Goal: Task Accomplishment & Management: Use online tool/utility

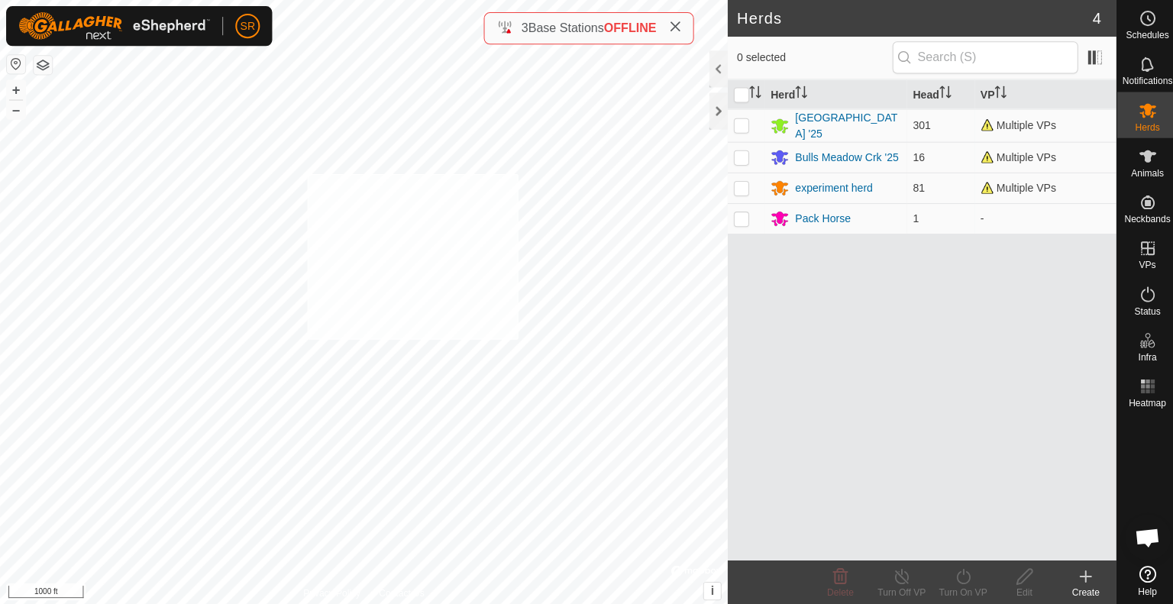
click at [305, 173] on div "6148 3841827165 experiment herd Experiment 1 + – ⇧ i © Mapbox , © OpenStreetMap…" at bounding box center [362, 302] width 725 height 604
click at [1154, 160] on es-animals-svg-icon at bounding box center [1142, 156] width 27 height 24
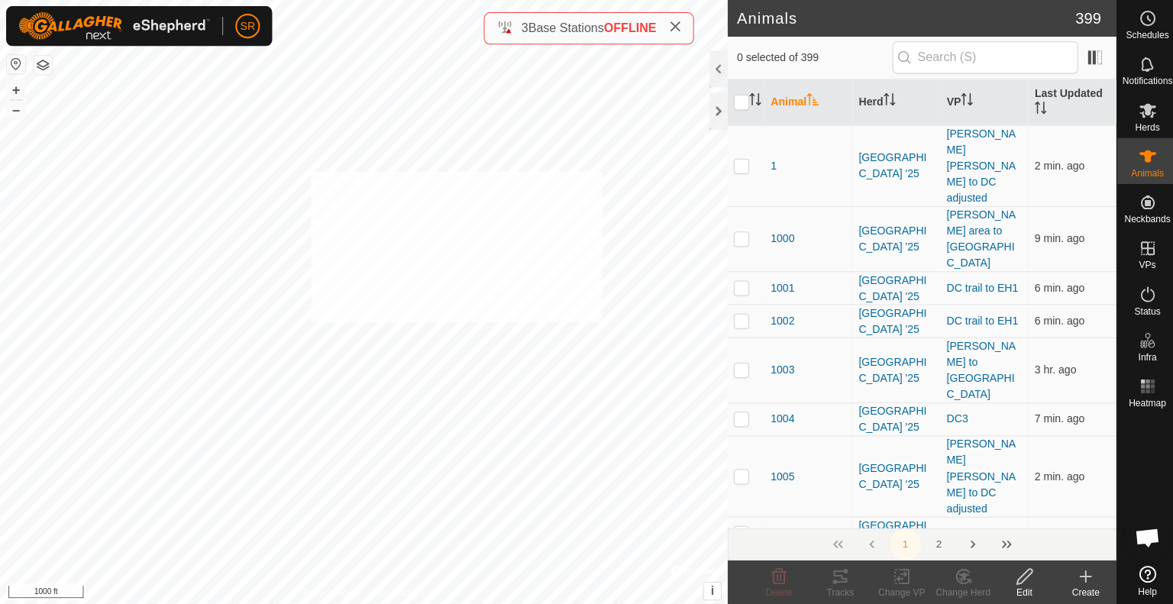
checkbox input "true"
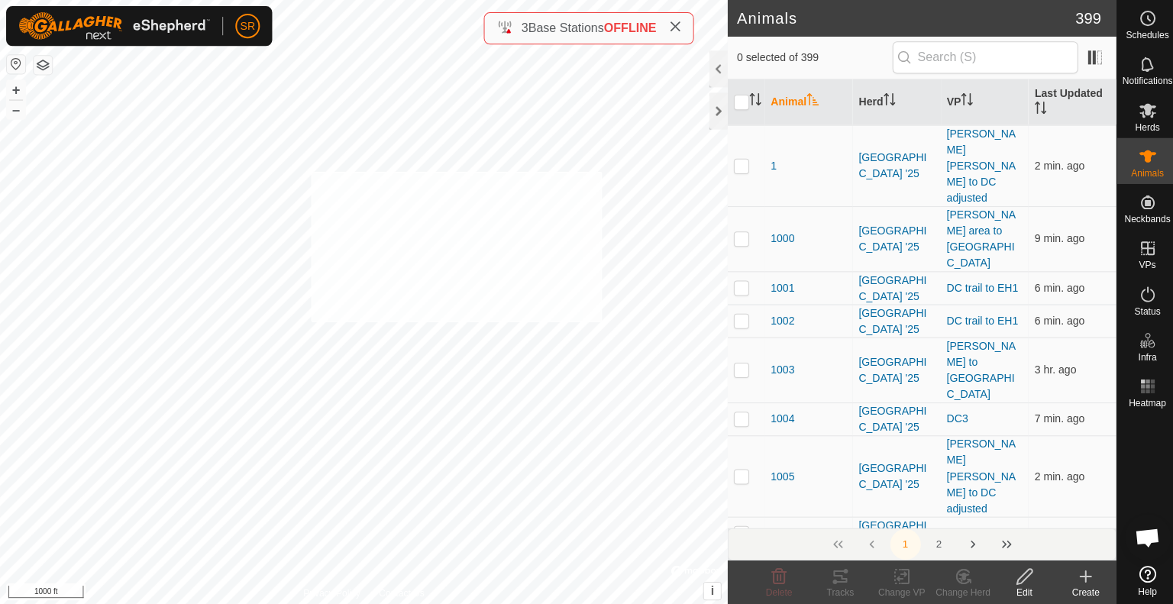
checkbox input "true"
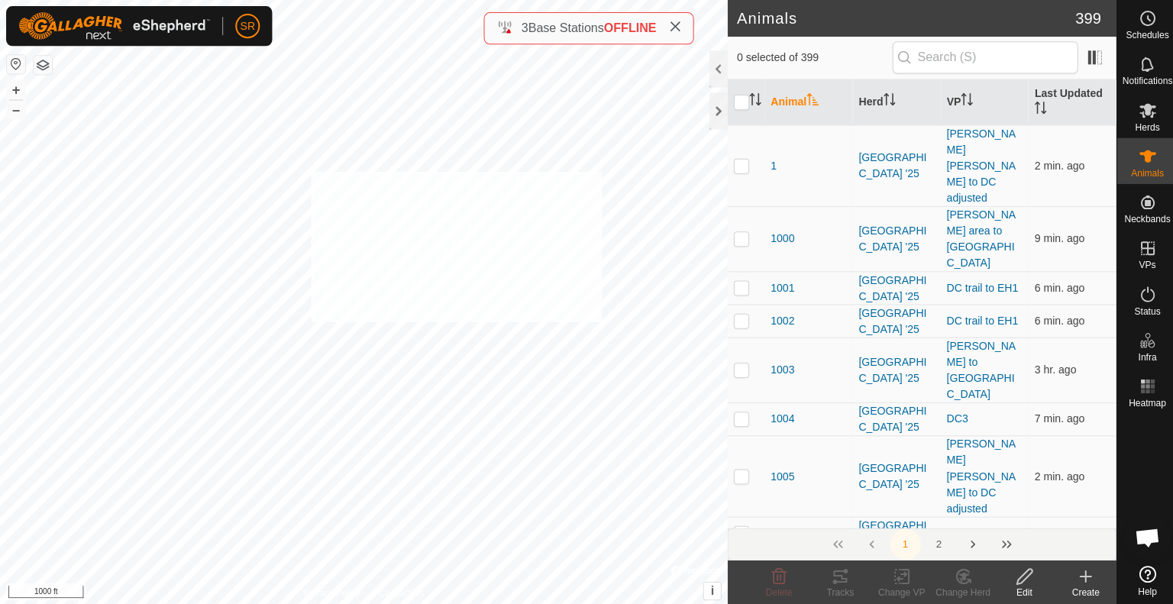
checkbox input "true"
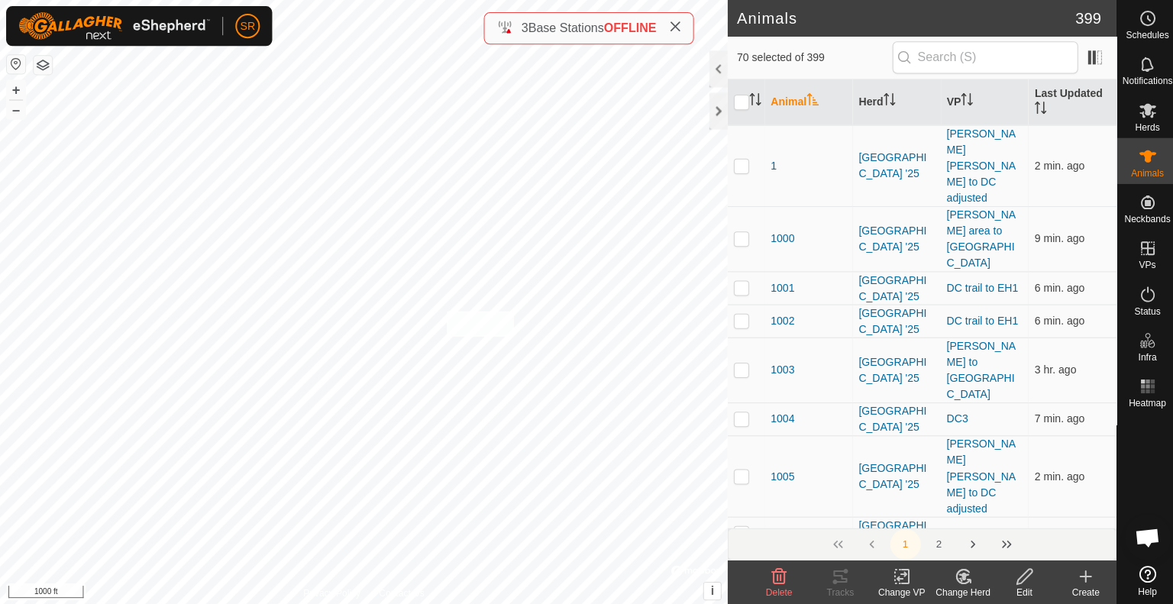
click at [444, 310] on div "G120 1027302876 experiment herd Experiment 1 + – ⇧ i © Mapbox , © OpenStreetMap…" at bounding box center [362, 302] width 725 height 604
checkbox input "true"
click at [902, 579] on icon at bounding box center [898, 574] width 19 height 18
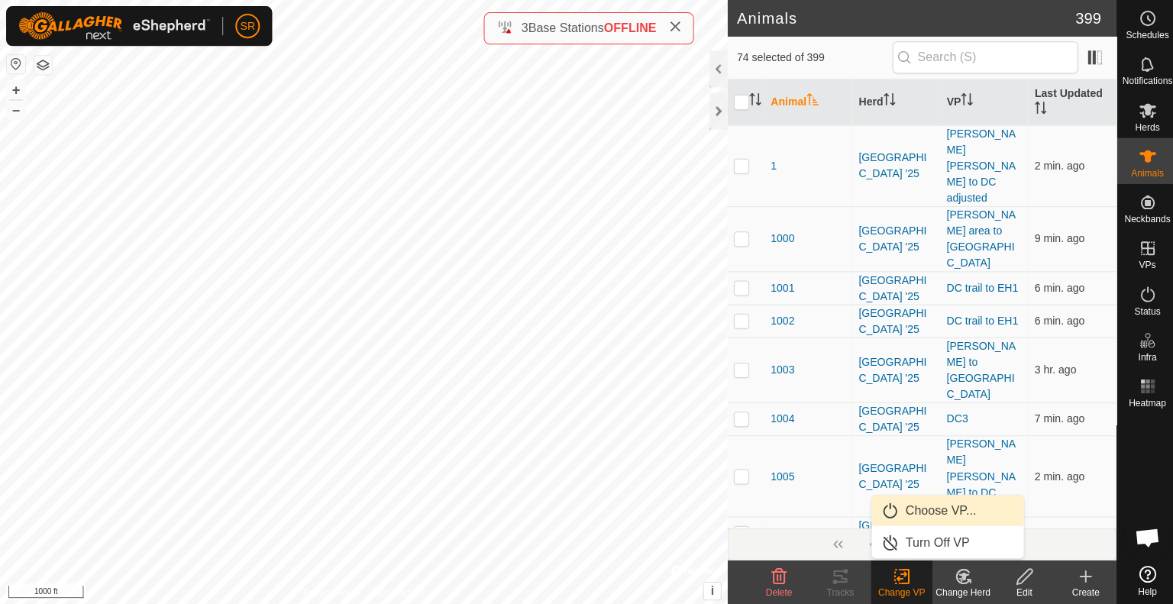
click at [916, 511] on link "Choose VP..." at bounding box center [943, 508] width 151 height 31
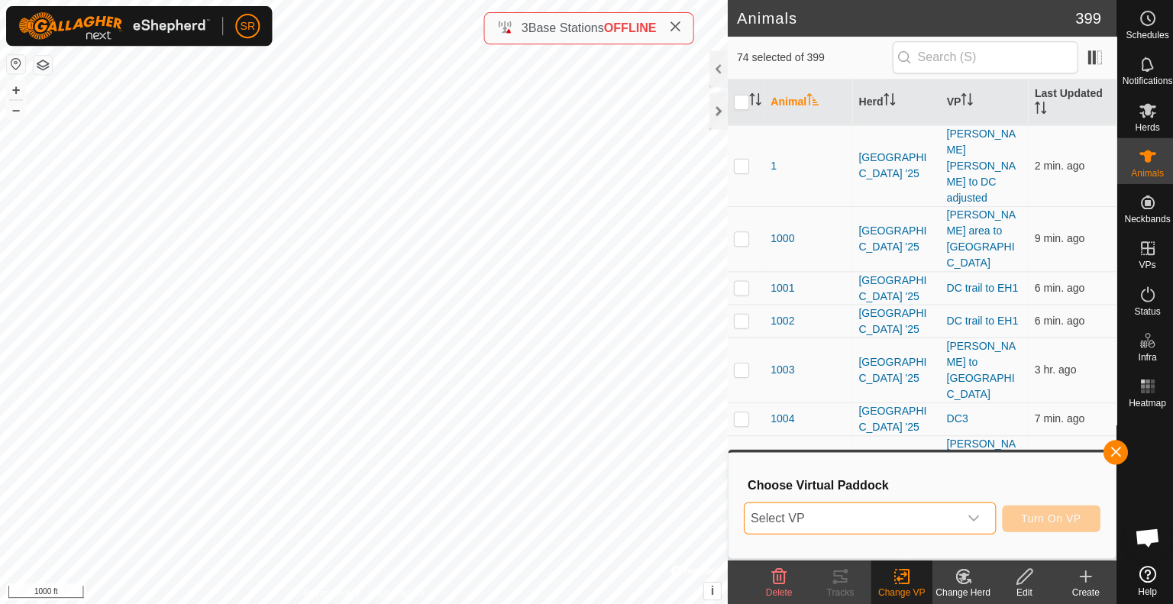
click at [895, 522] on span "Select VP" at bounding box center [847, 516] width 213 height 31
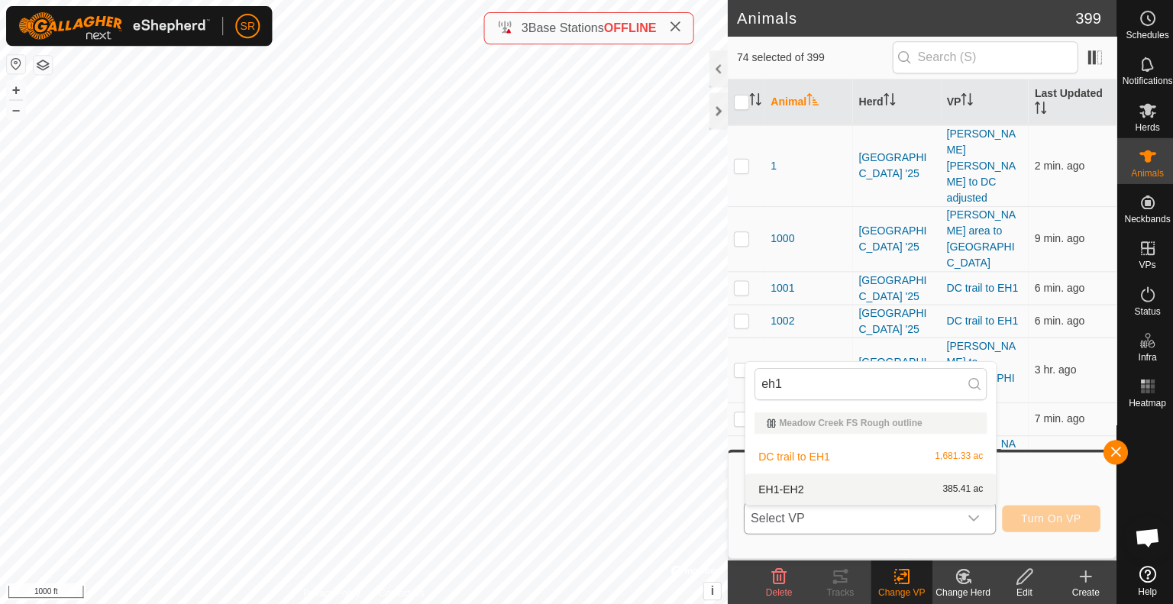
type input "eh1"
click at [822, 481] on li "EH1-EH2 385.41 ac" at bounding box center [867, 487] width 250 height 31
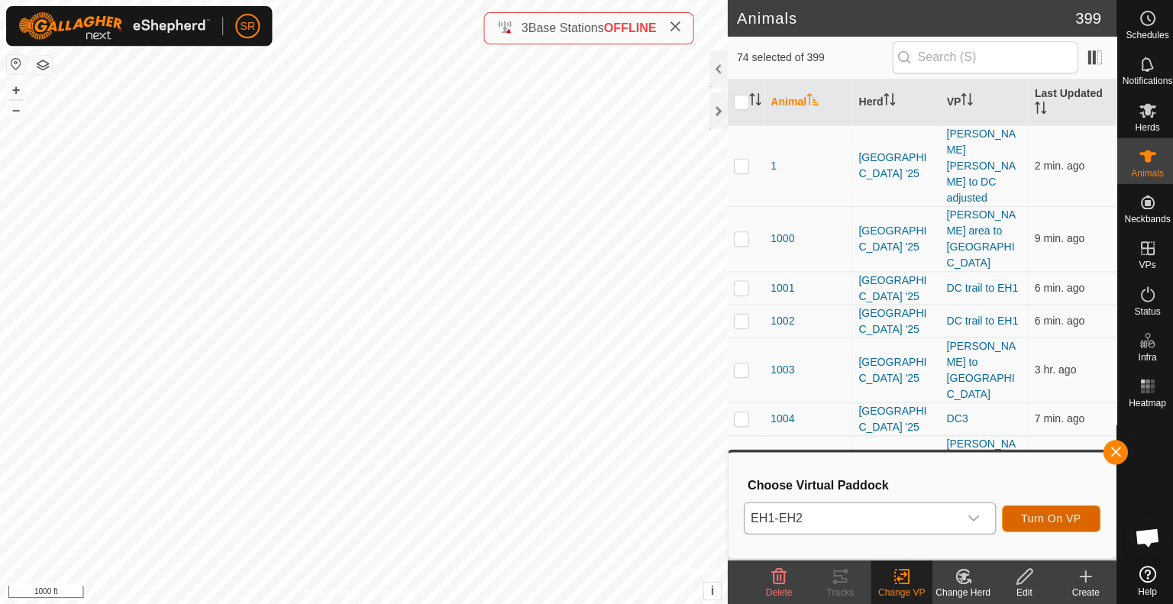
click at [1051, 517] on span "Turn On VP" at bounding box center [1047, 516] width 60 height 12
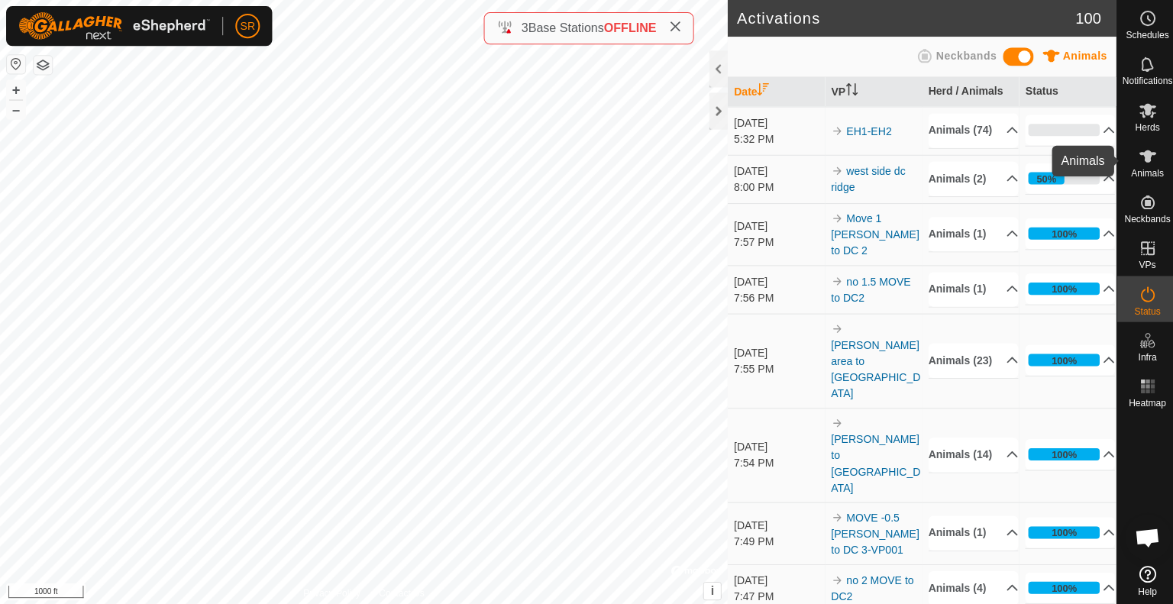
click at [1135, 166] on es-animals-svg-icon at bounding box center [1142, 156] width 27 height 24
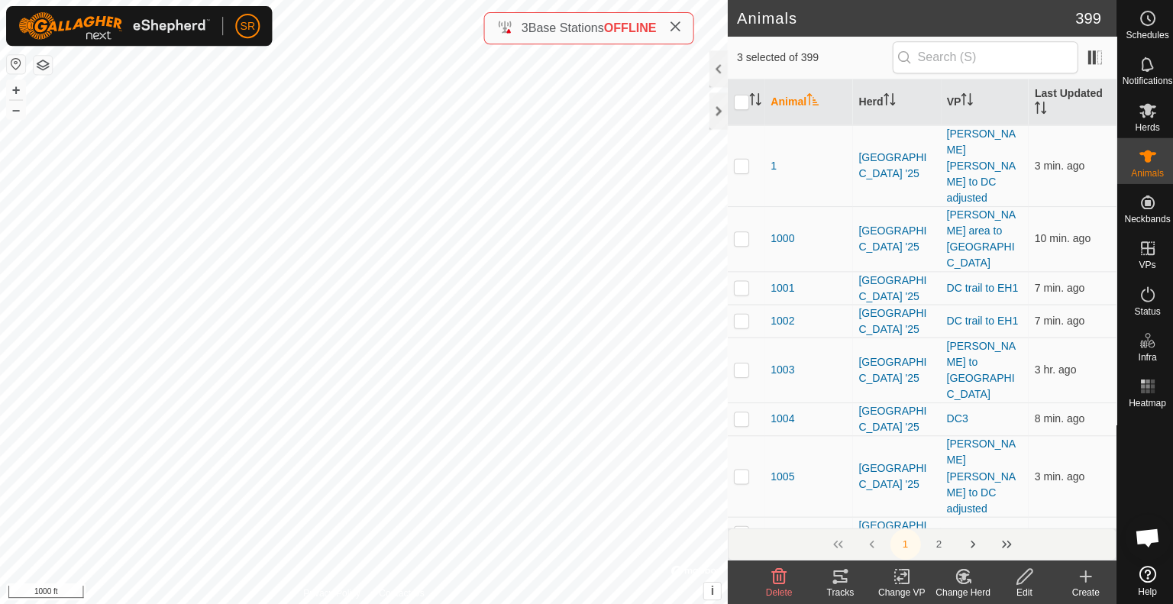
click at [894, 580] on icon at bounding box center [898, 574] width 19 height 18
click at [900, 577] on icon at bounding box center [898, 574] width 19 height 18
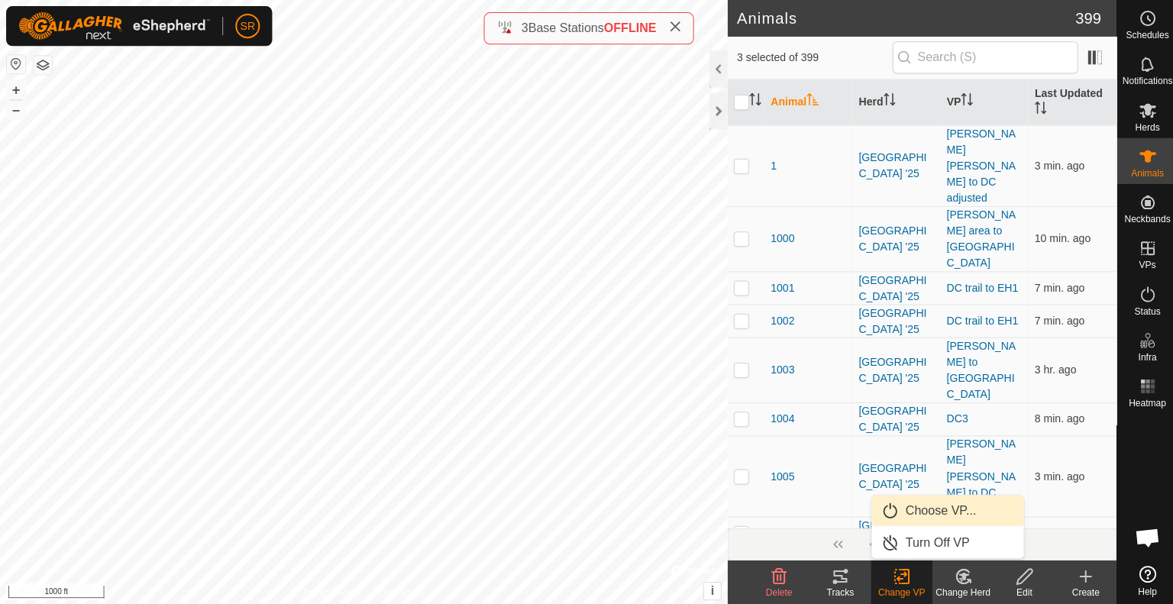
click at [920, 506] on link "Choose VP..." at bounding box center [943, 508] width 151 height 31
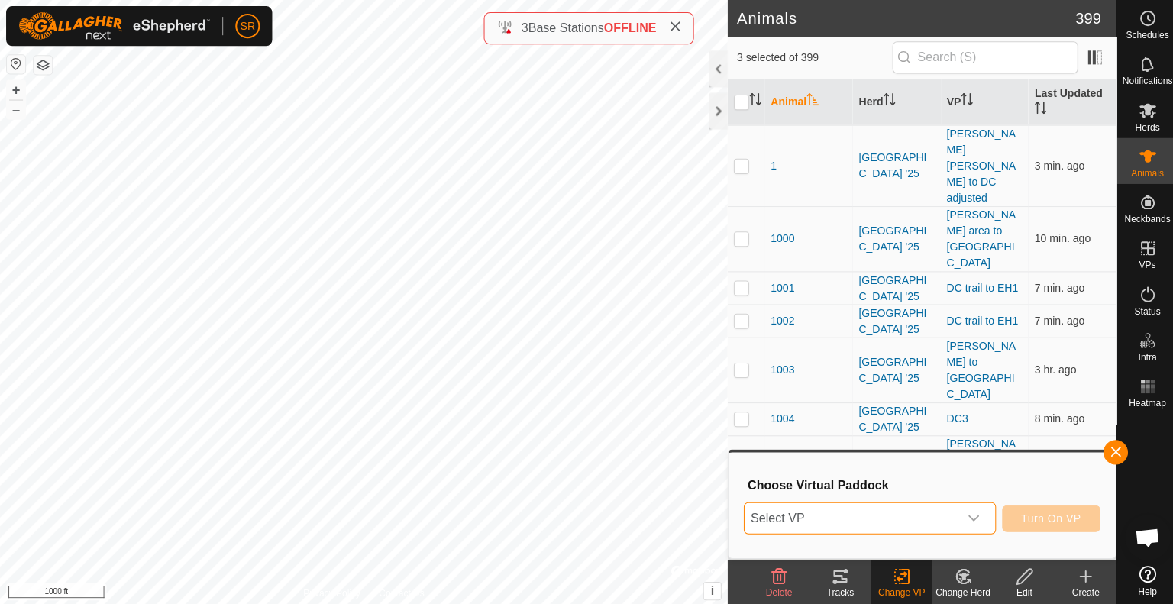
click at [894, 514] on span "Select VP" at bounding box center [847, 516] width 213 height 31
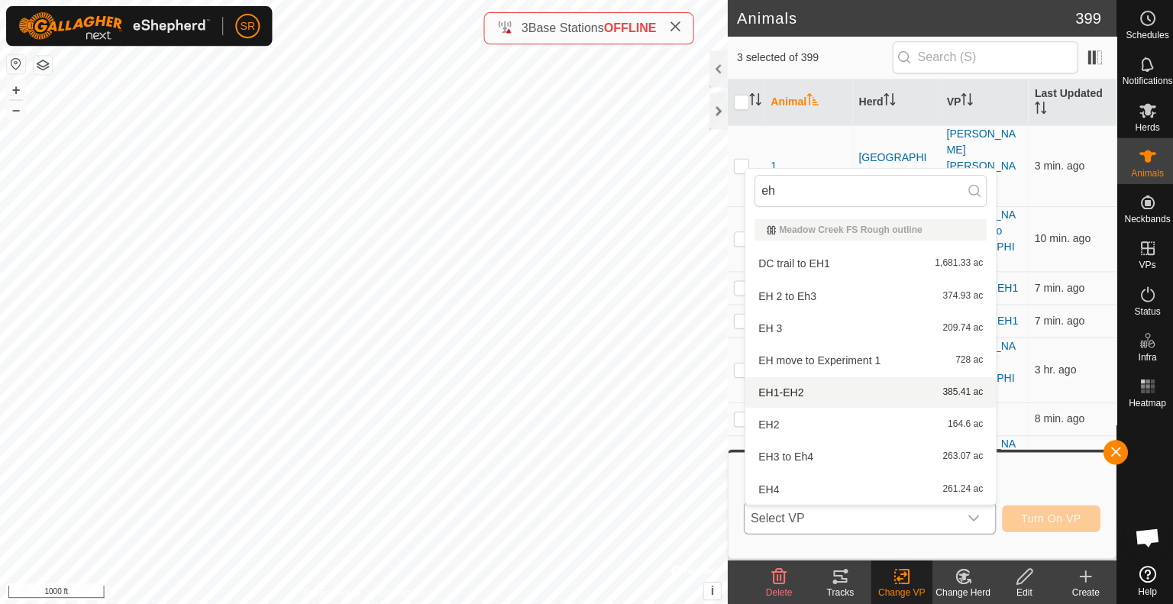
type input "eh"
click at [796, 389] on li "EH1-EH2 385.41 ac" at bounding box center [867, 391] width 250 height 31
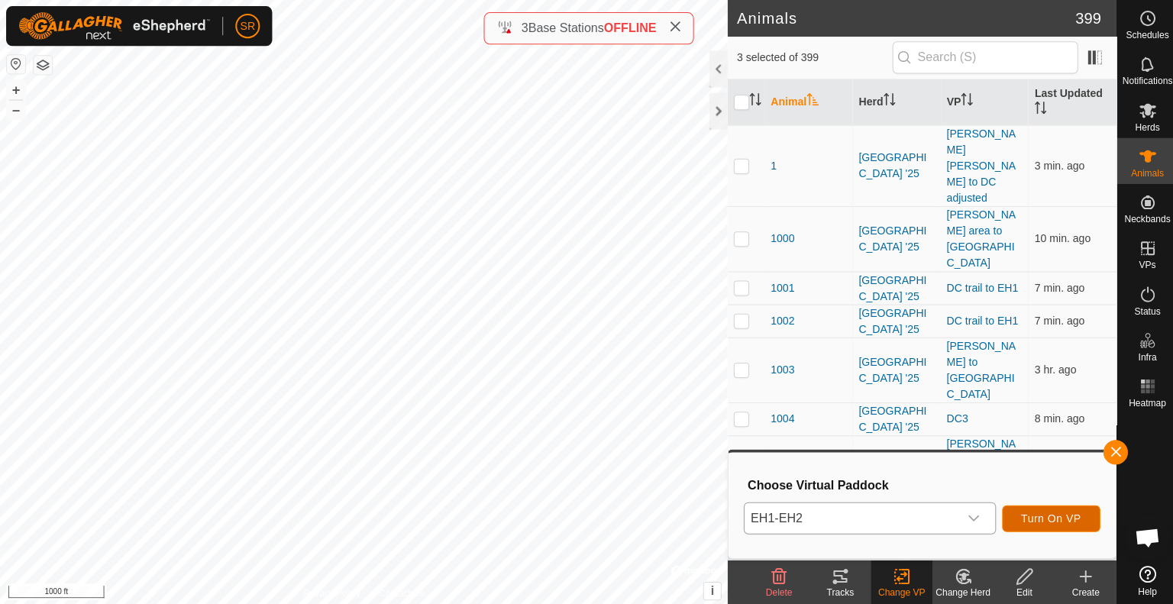
click at [1040, 517] on span "Turn On VP" at bounding box center [1047, 516] width 60 height 12
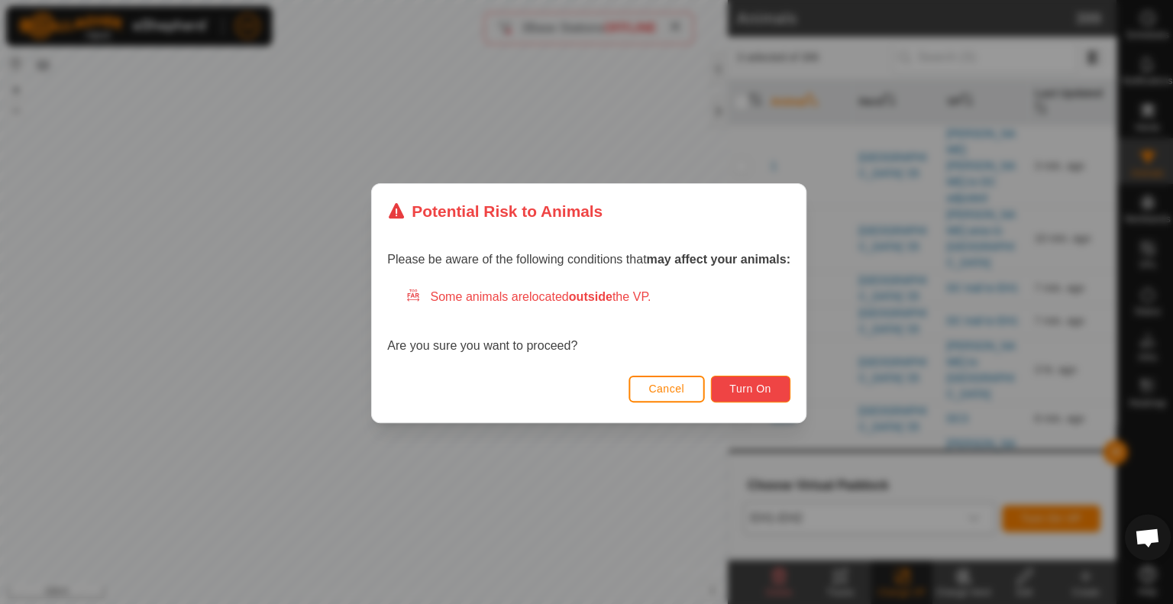
click at [754, 383] on span "Turn On" at bounding box center [747, 387] width 41 height 12
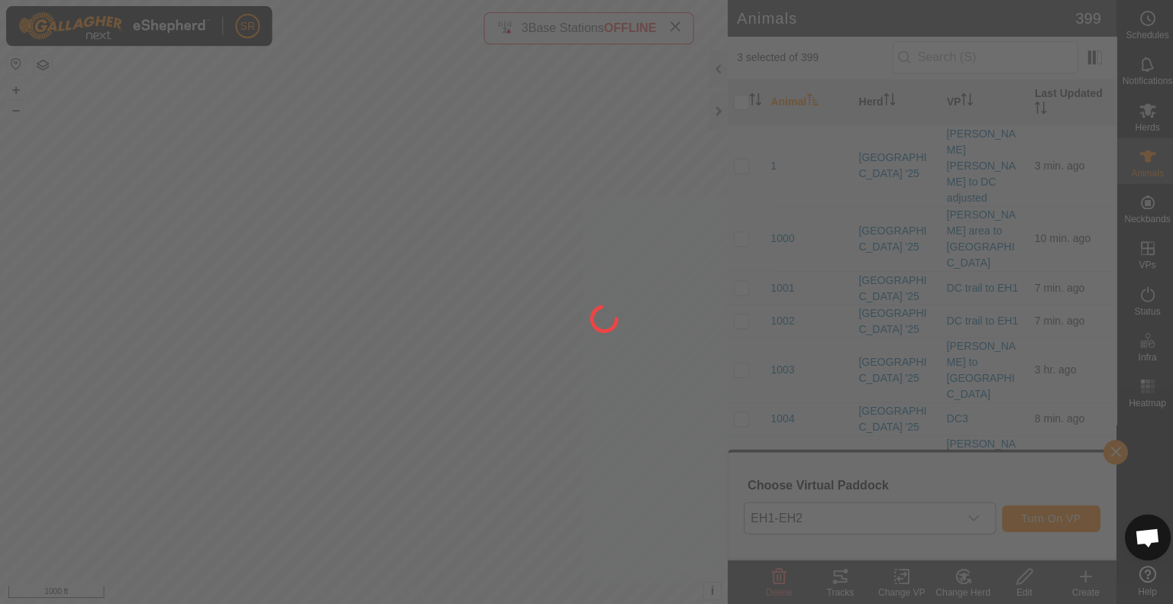
click at [741, 171] on div at bounding box center [586, 302] width 1173 height 604
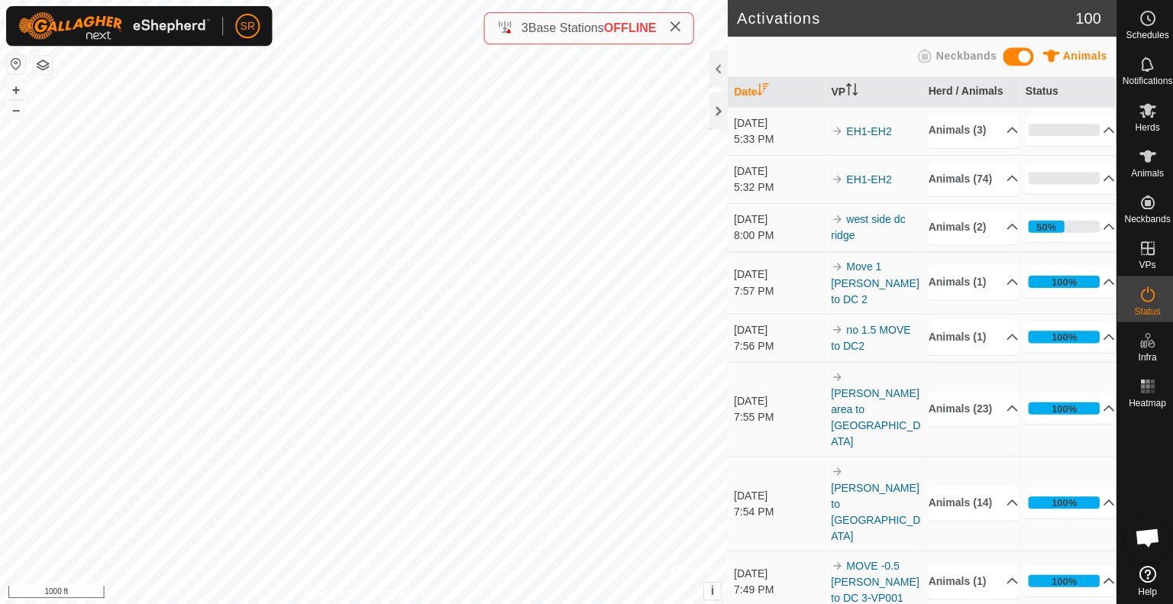
click at [771, 60] on div "Activations 100 Animals Neckbands Date VP Herd / Animals Status [DATE] 5:33 PM …" at bounding box center [556, 302] width 1112 height 604
click at [1156, 153] on div "Animals" at bounding box center [1143, 160] width 60 height 46
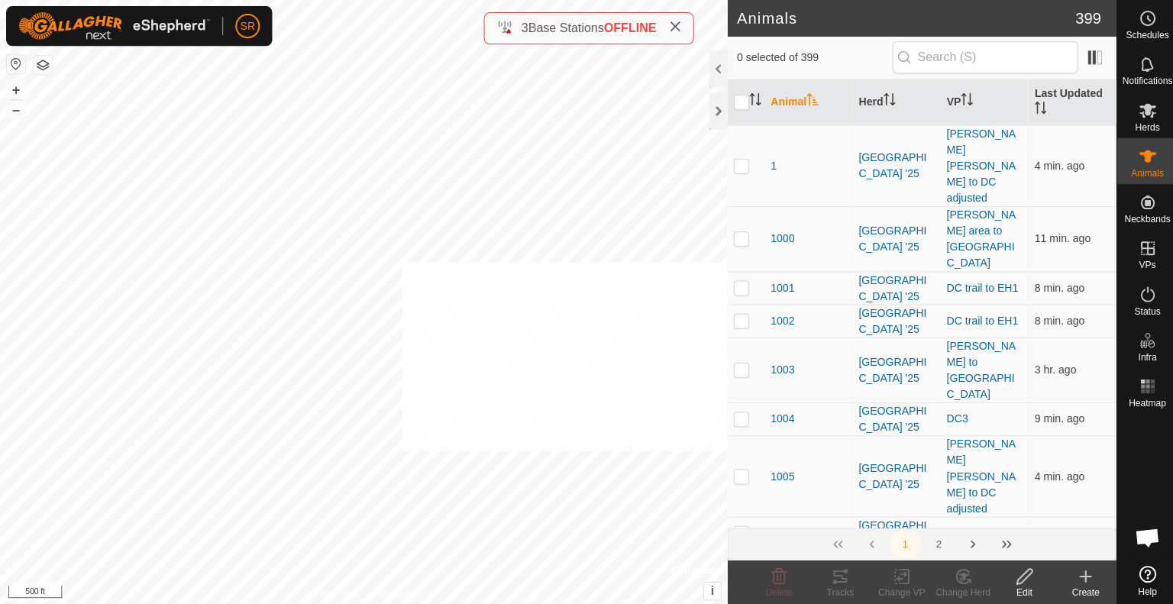
click at [725, 448] on div "Animals 399 0 selected of 399 Animal Herd VP Last Updated 1 [GEOGRAPHIC_DATA] '…" at bounding box center [556, 302] width 1112 height 604
checkbox input "true"
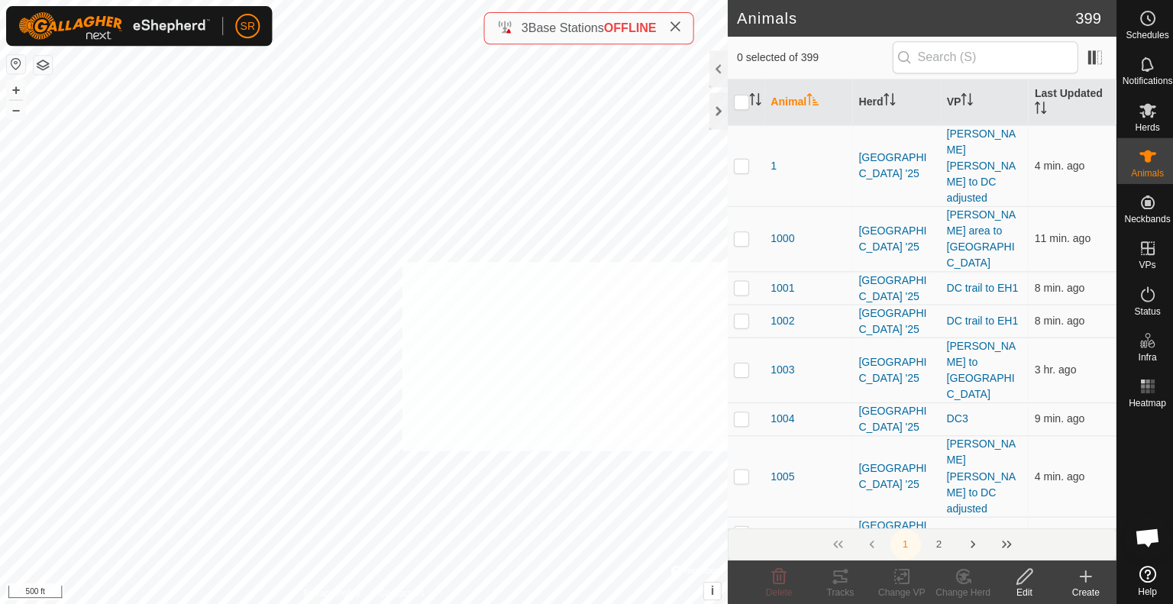
checkbox input "true"
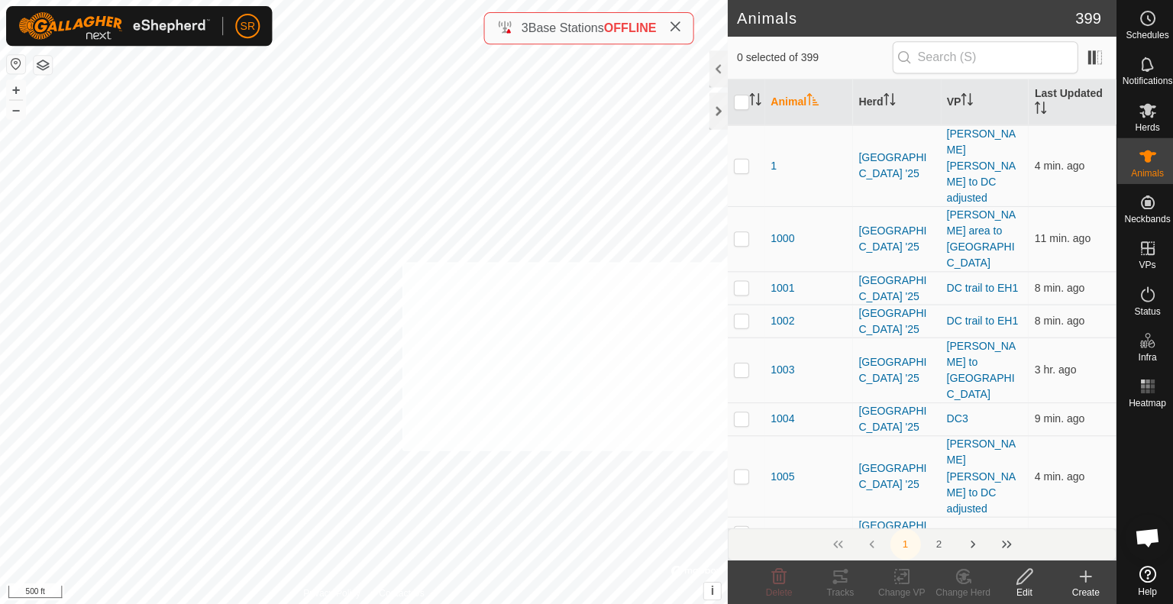
checkbox input "true"
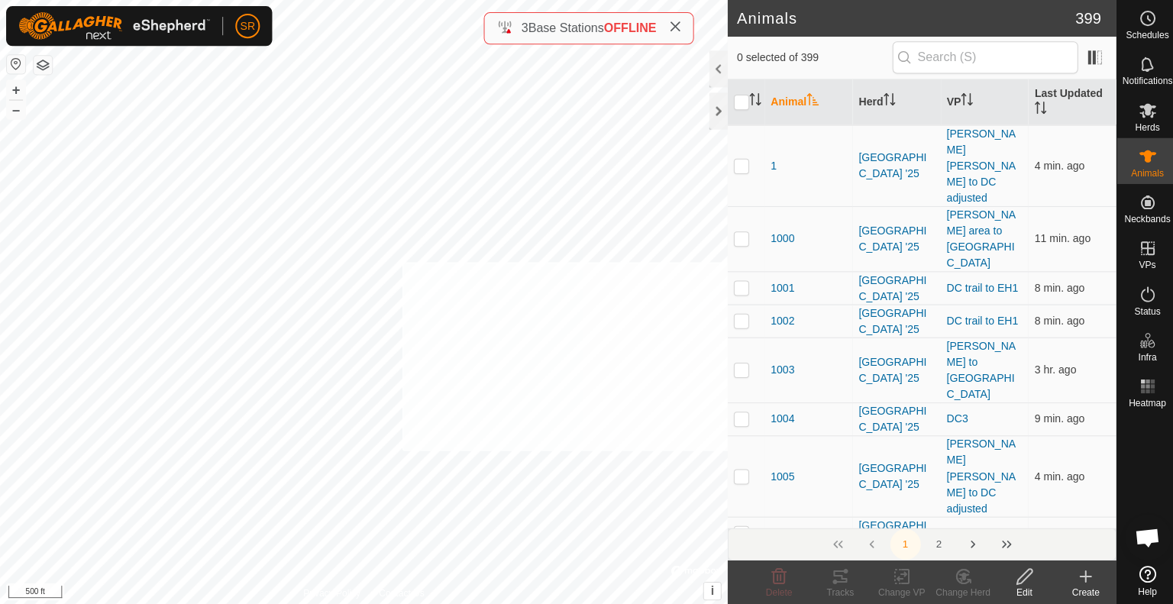
checkbox input "true"
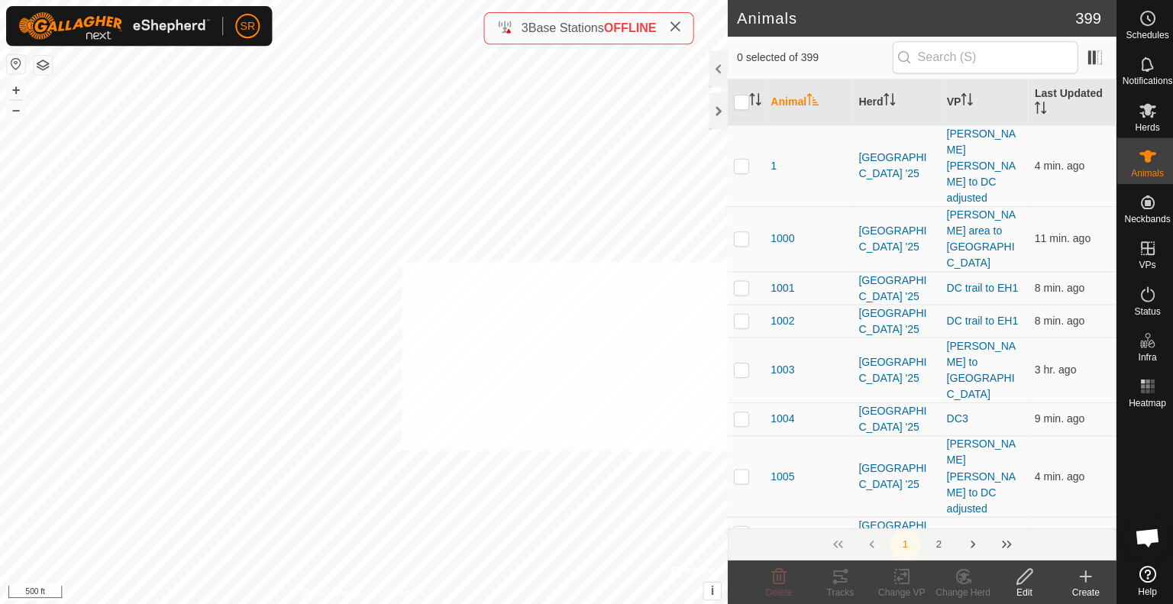
checkbox input "true"
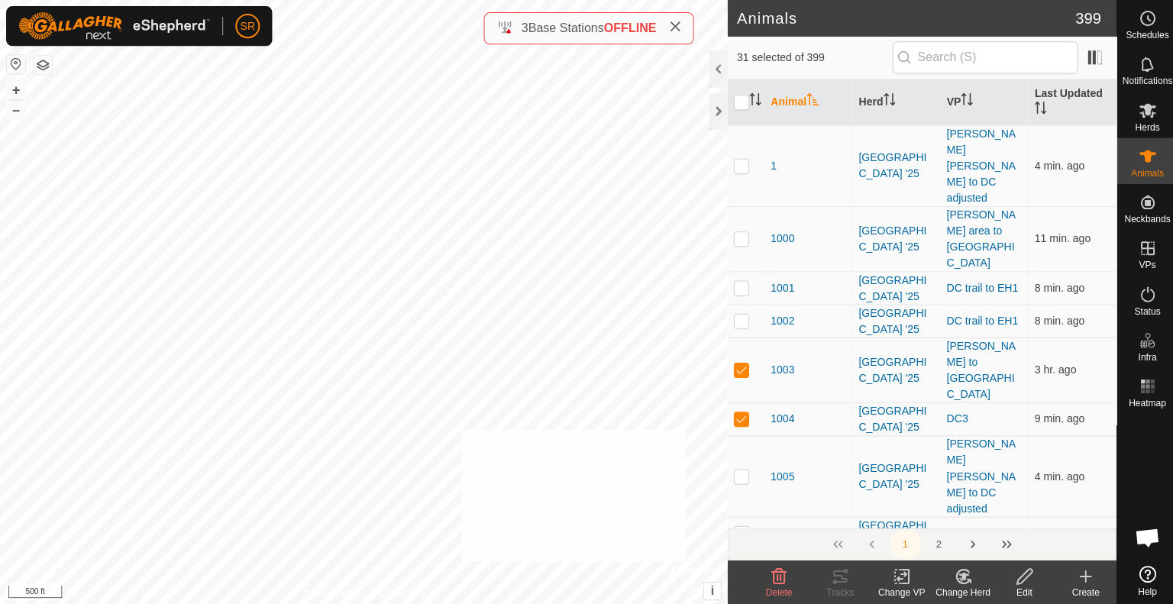
checkbox input "true"
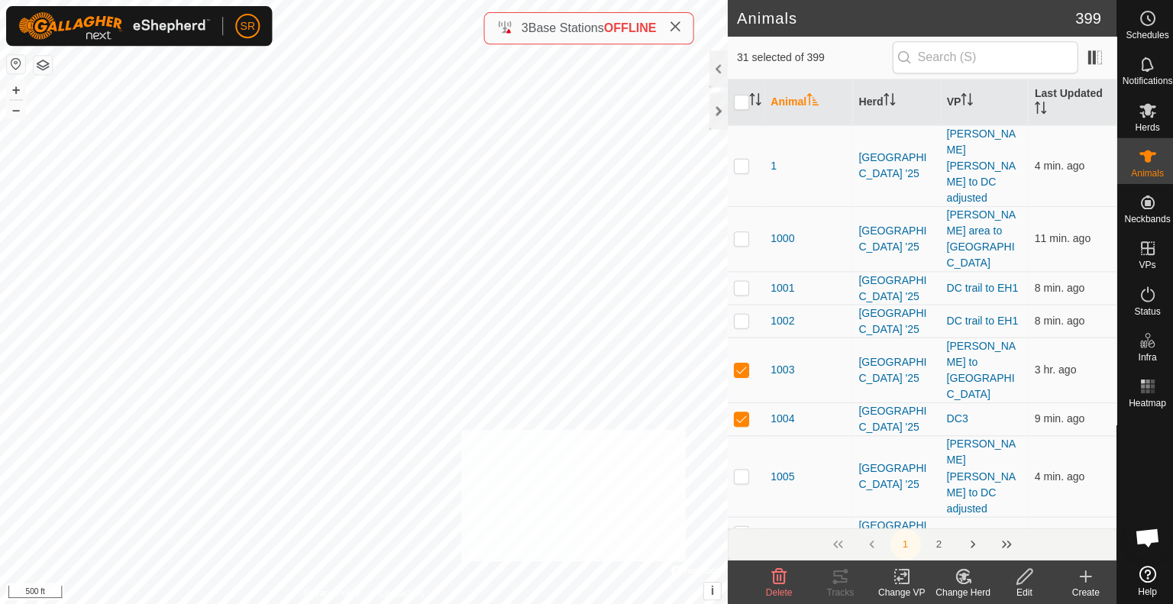
checkbox input "true"
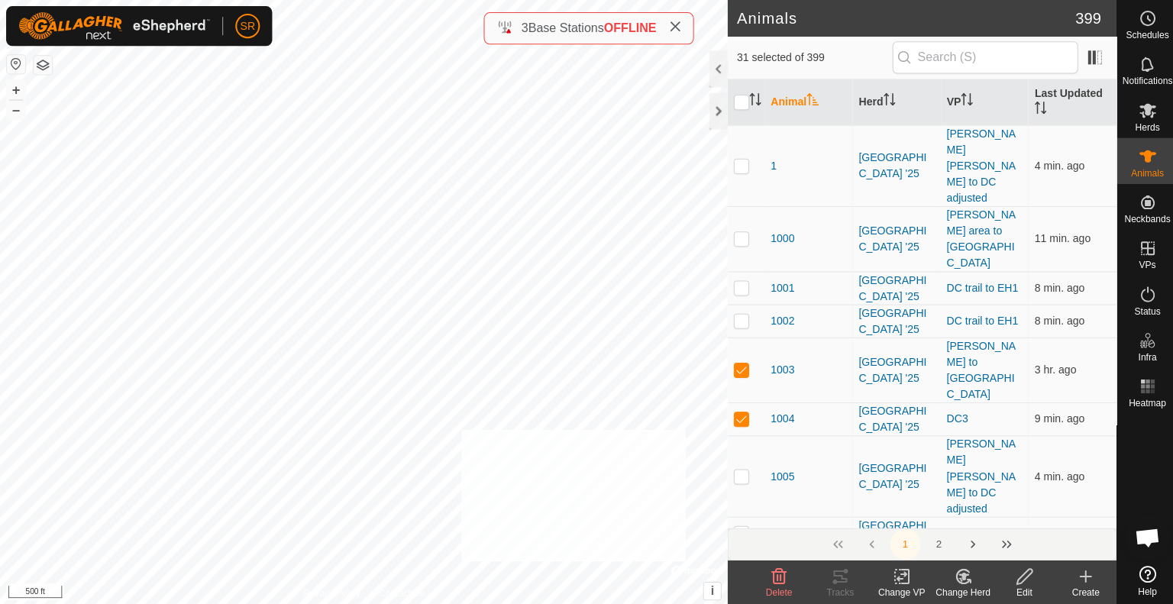
checkbox input "true"
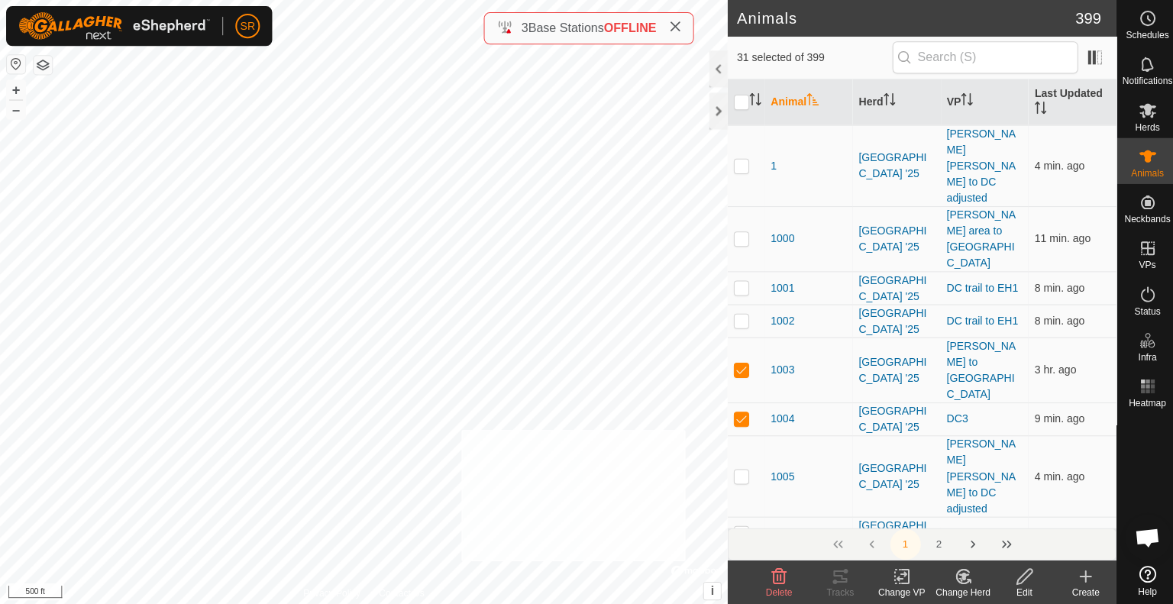
checkbox input "true"
click at [623, 603] on html "SR Schedules Notifications Herds Animals Neckbands VPs Status Infra Heatmap Hel…" at bounding box center [586, 302] width 1173 height 604
checkbox input "true"
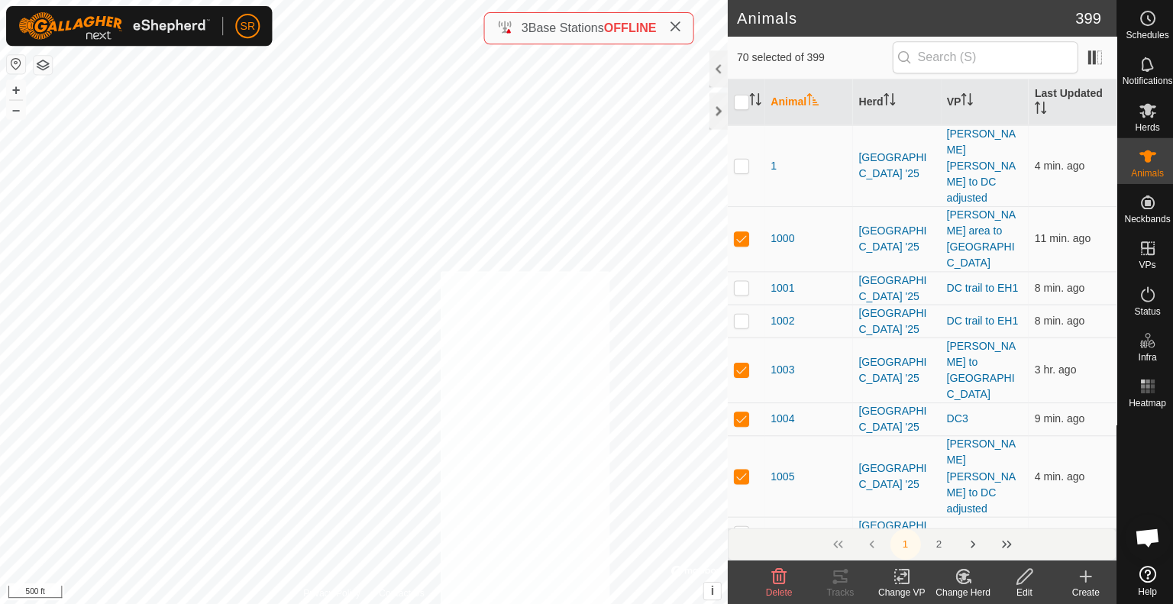
checkbox input "true"
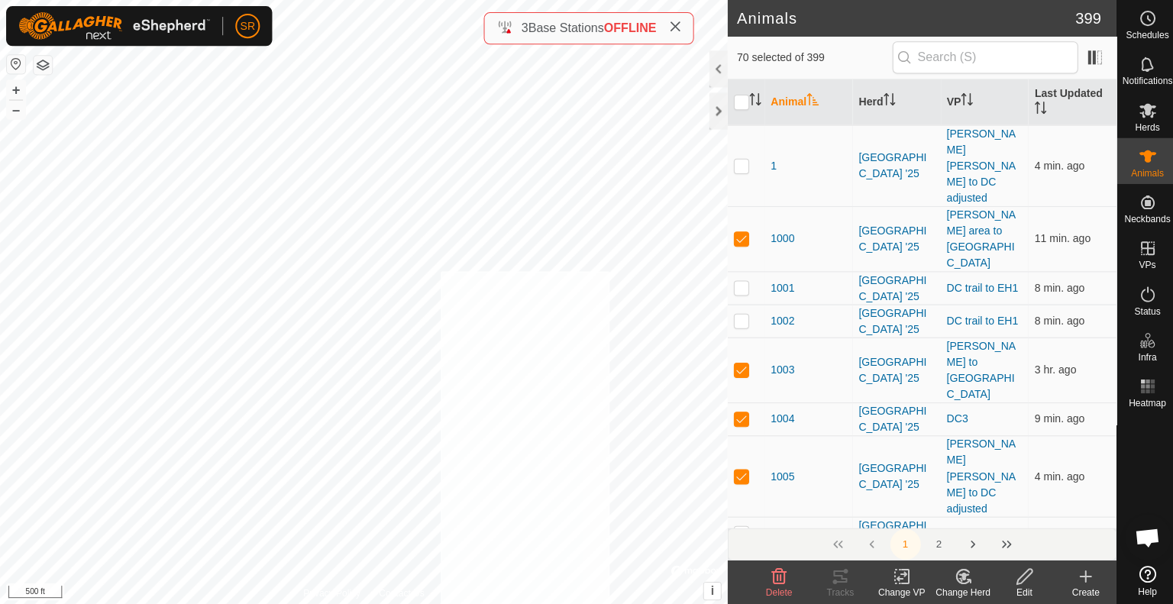
checkbox input "true"
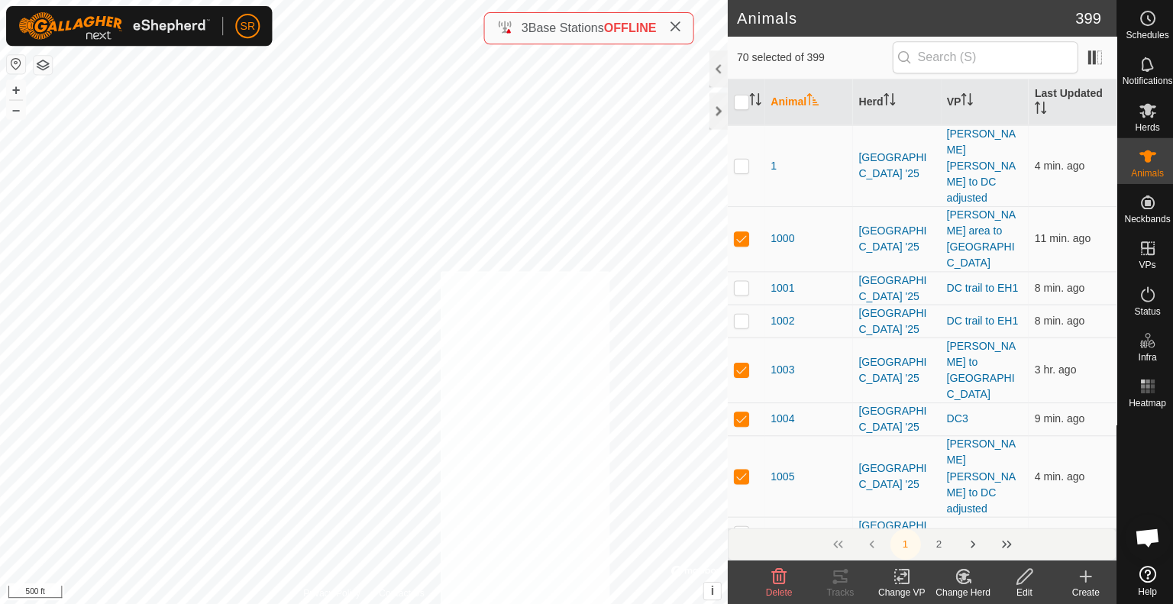
checkbox input "true"
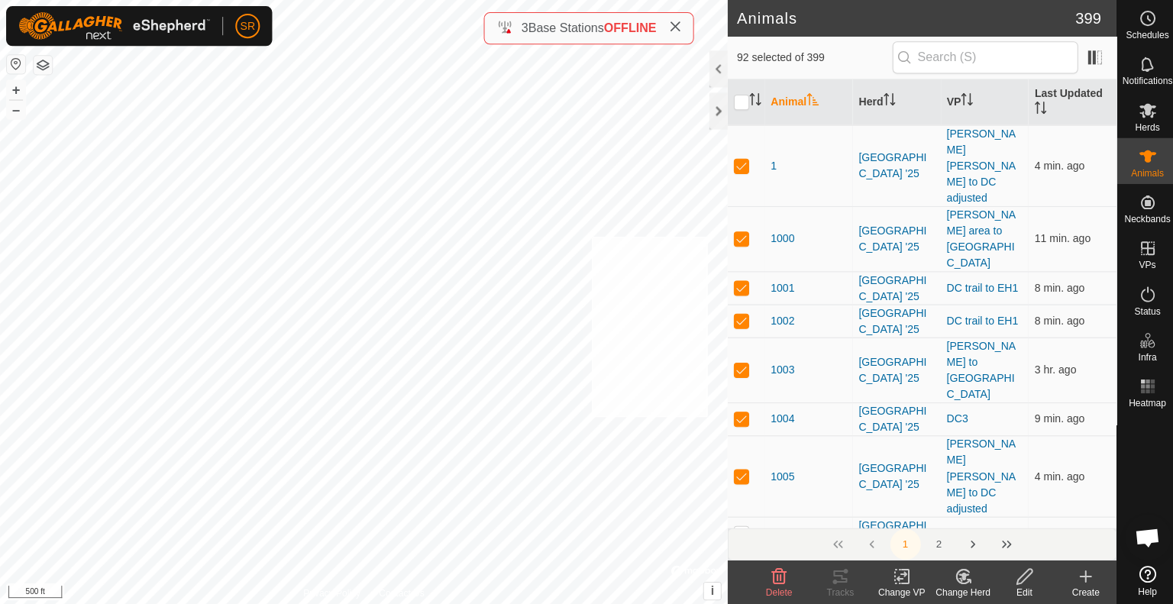
checkbox input "true"
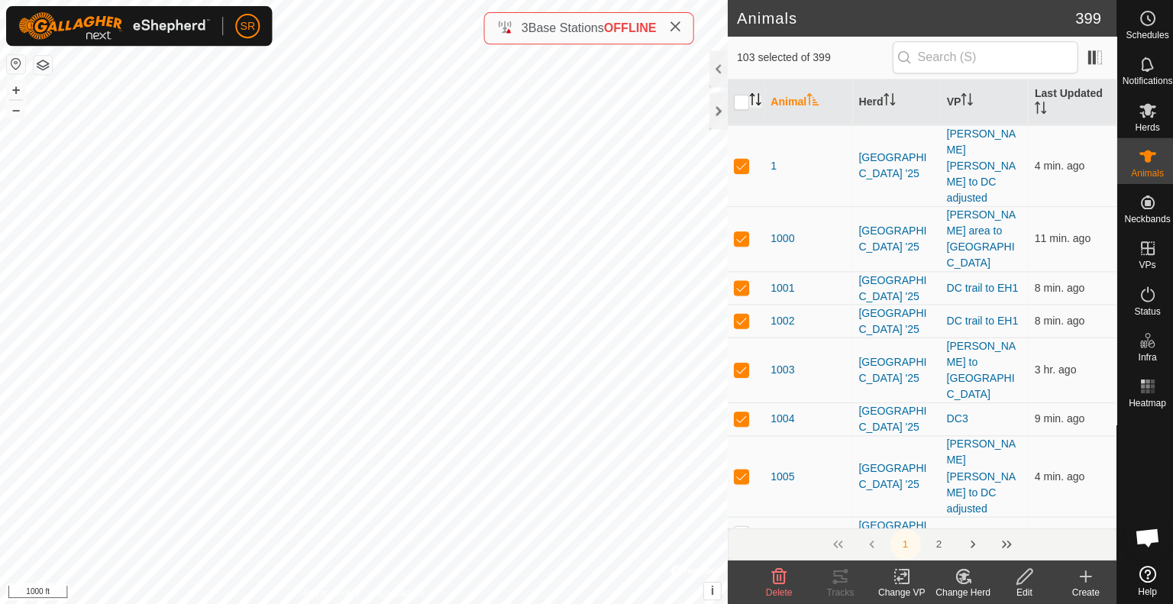
click at [746, 95] on icon "Activate to sort" at bounding box center [752, 99] width 12 height 12
click at [735, 104] on input "checkbox" at bounding box center [738, 102] width 15 height 15
checkbox input "true"
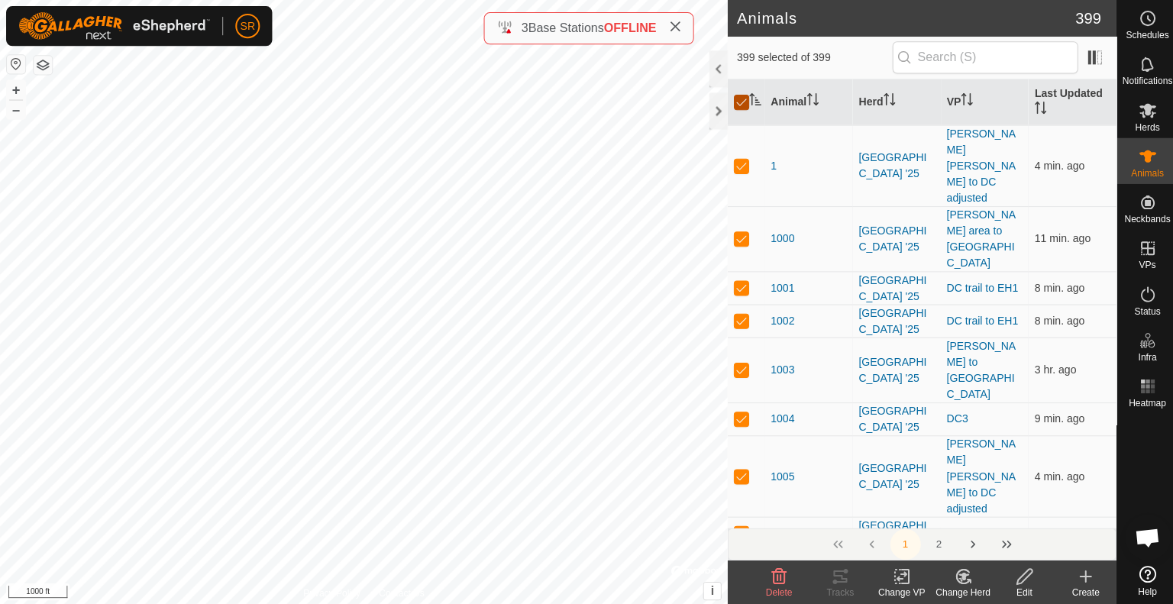
checkbox input "true"
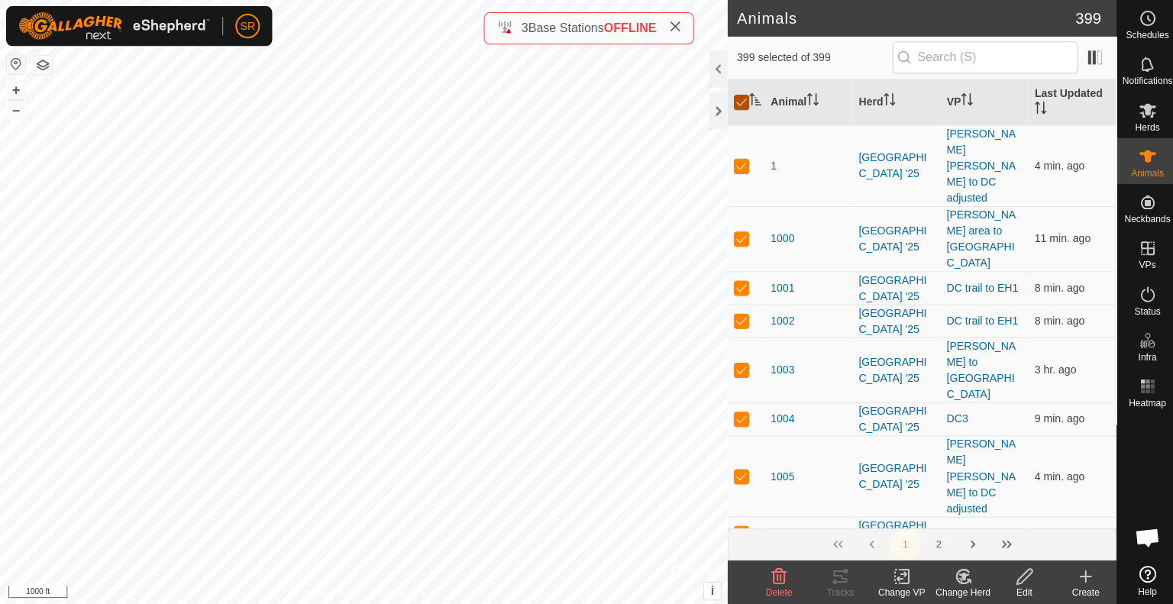
checkbox input "true"
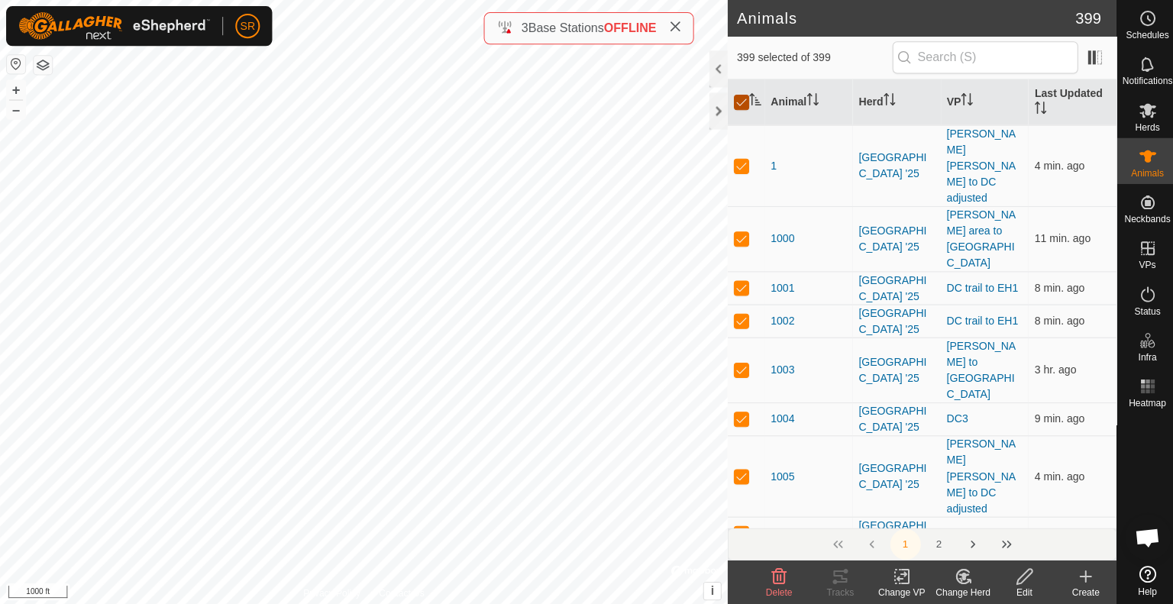
checkbox input "true"
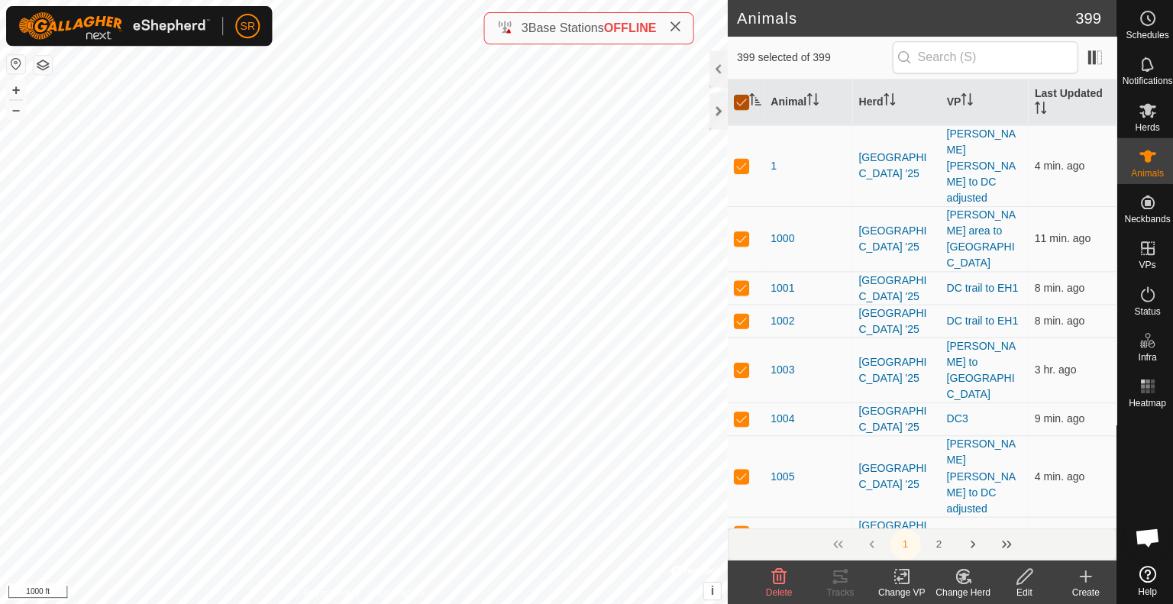
checkbox input "true"
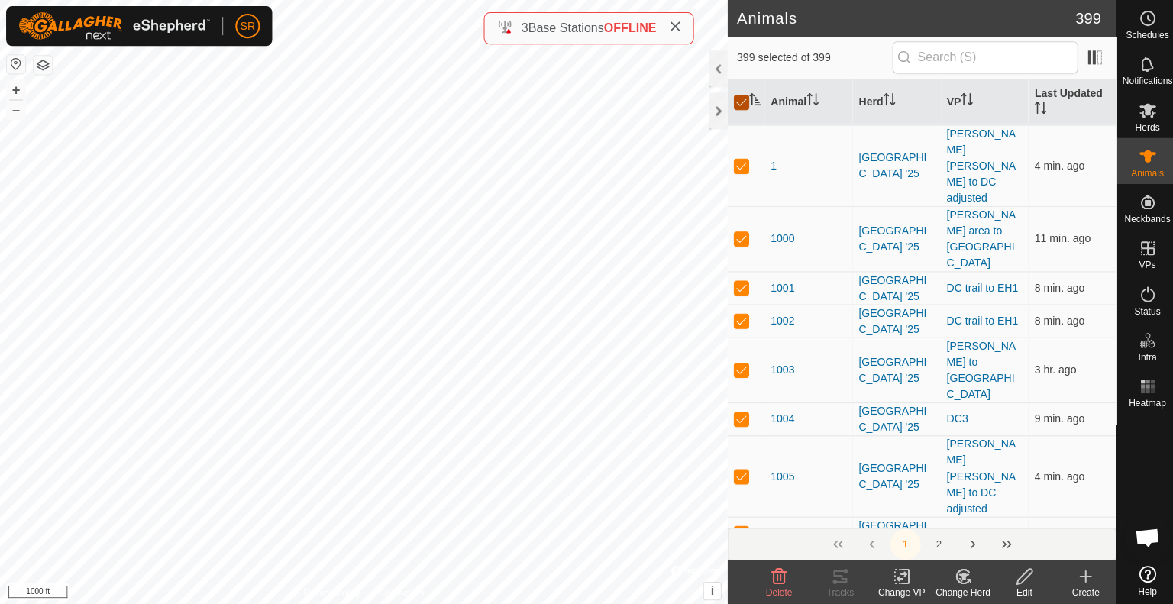
checkbox input "true"
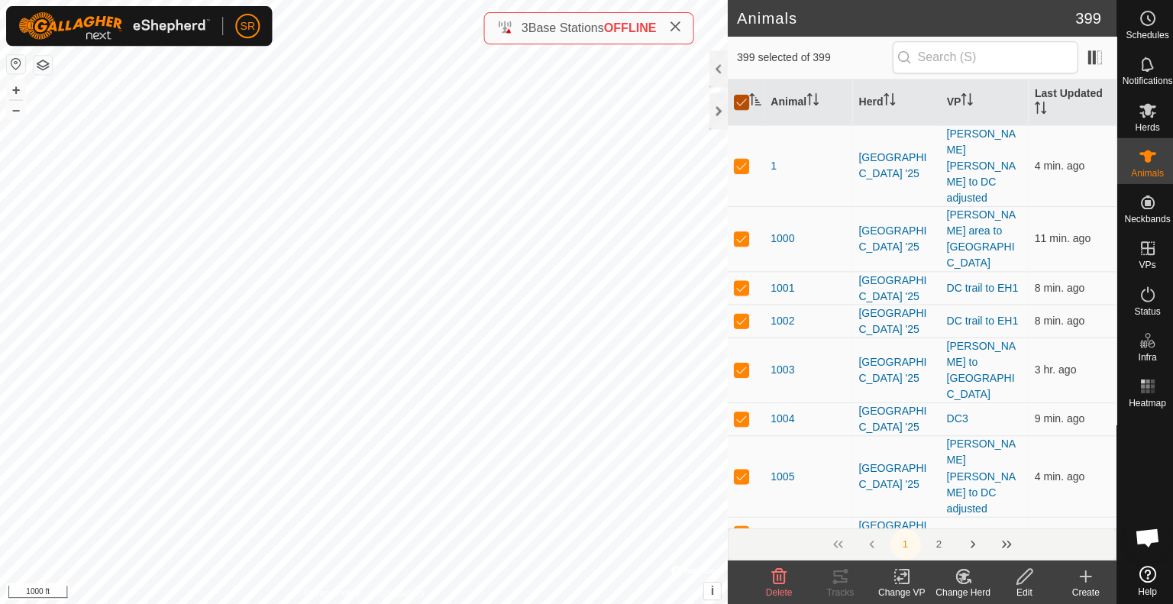
checkbox input "true"
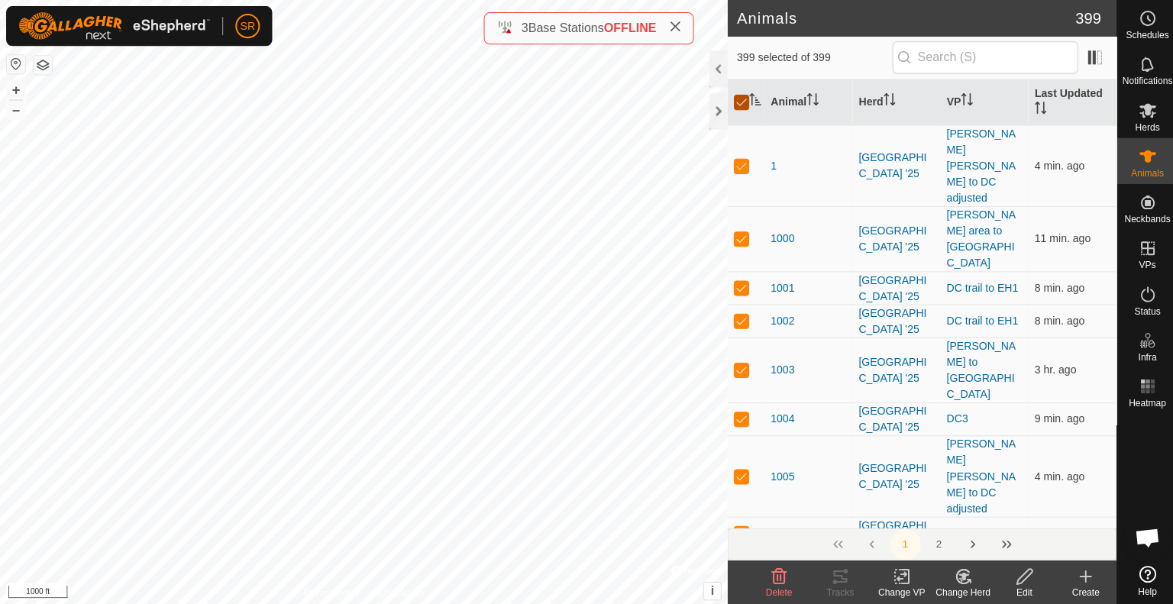
checkbox input "true"
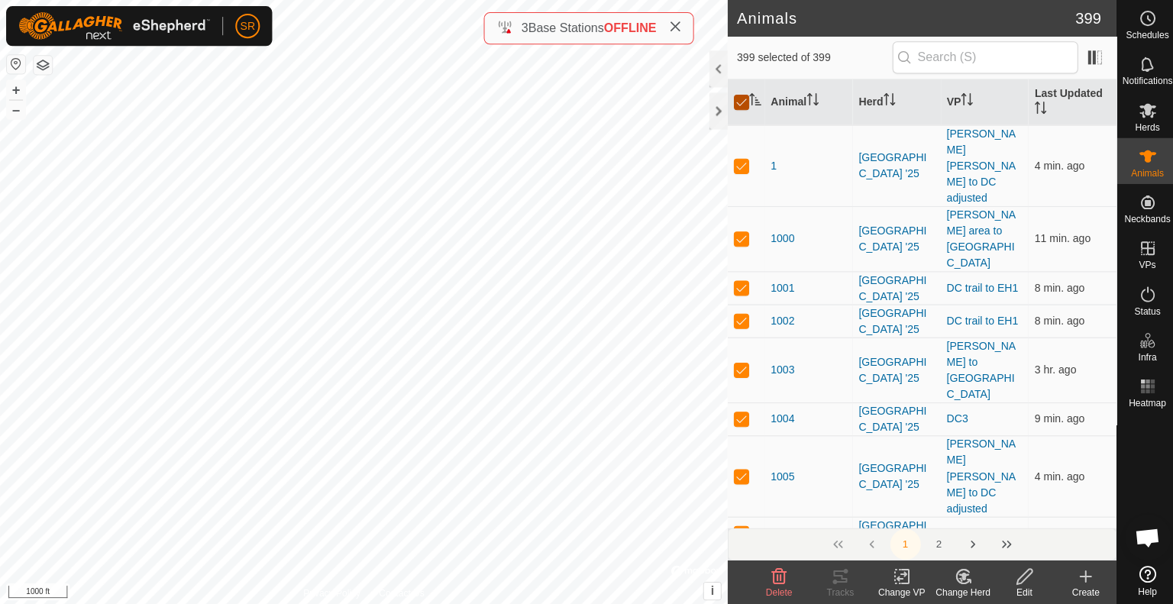
checkbox input "true"
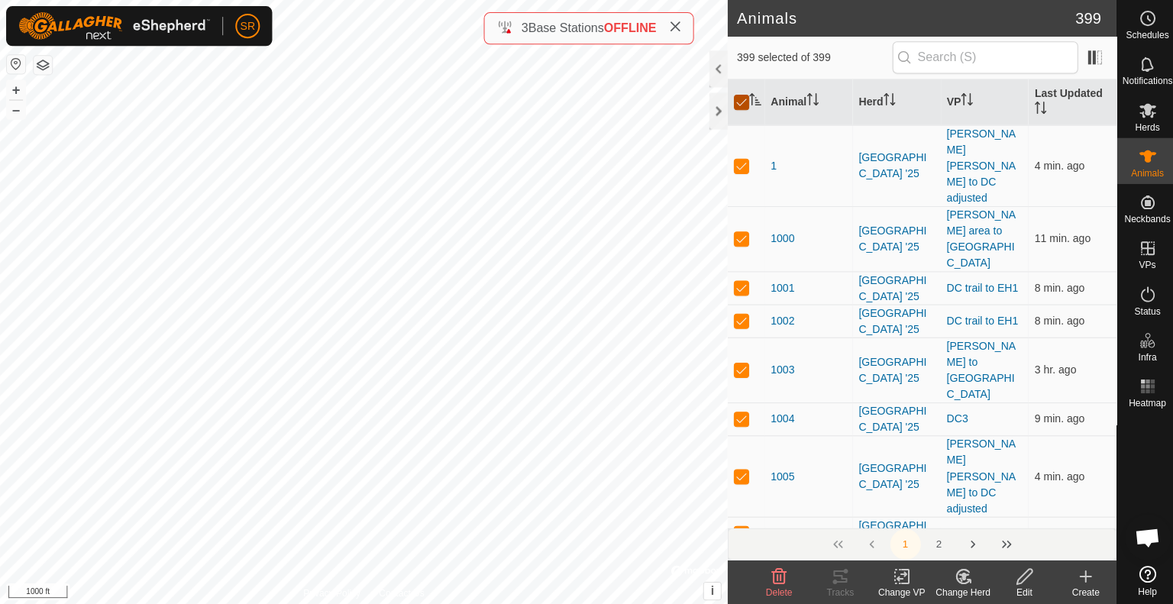
checkbox input "true"
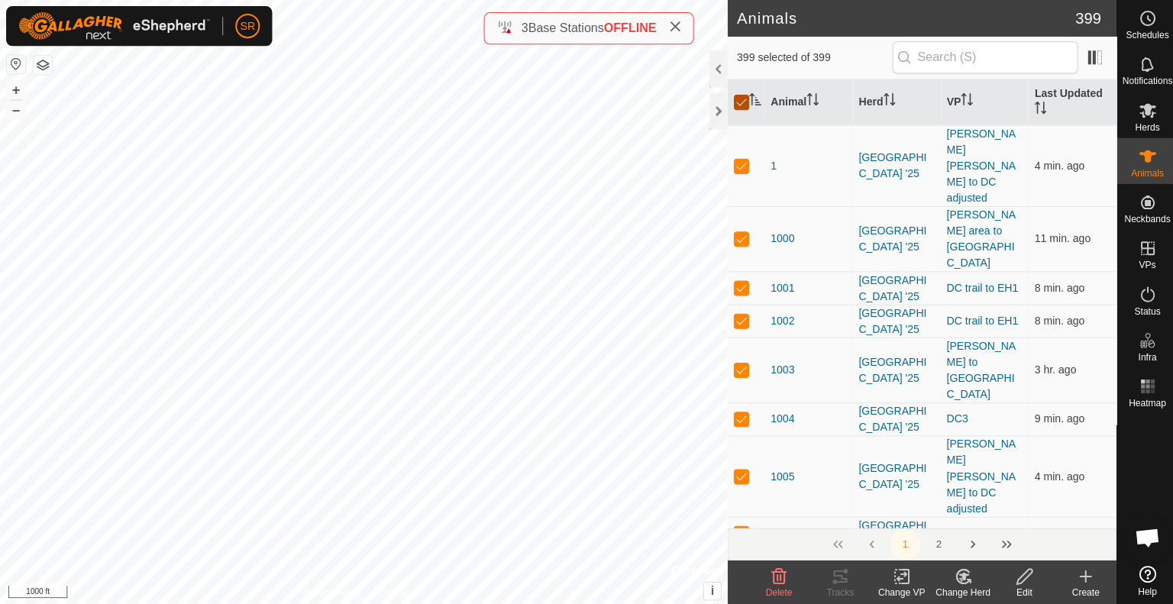
checkbox input "true"
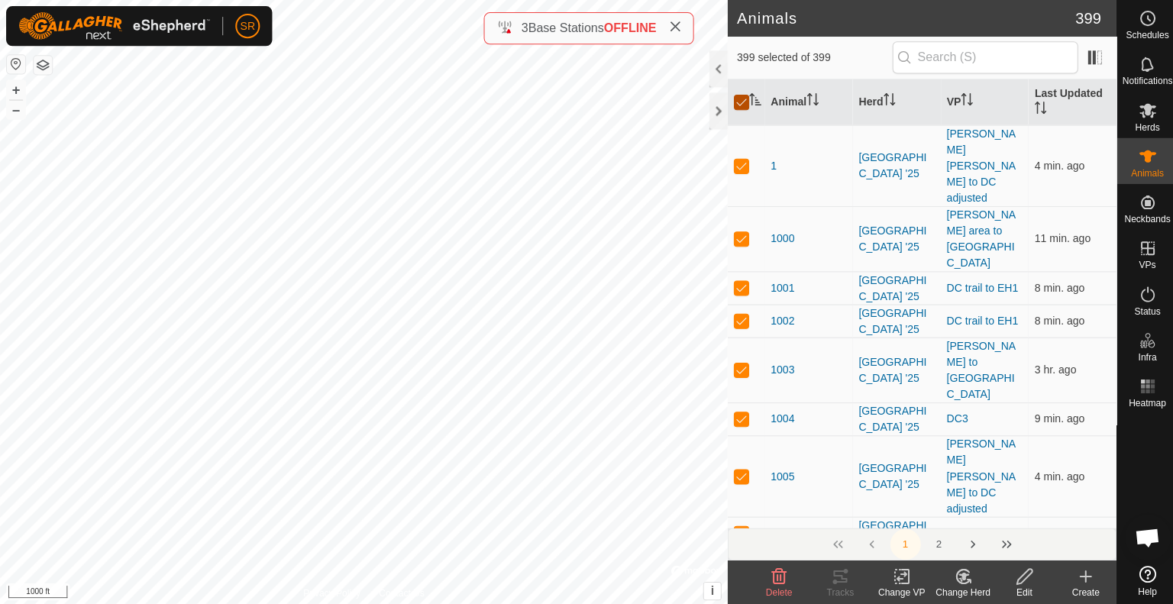
checkbox input "true"
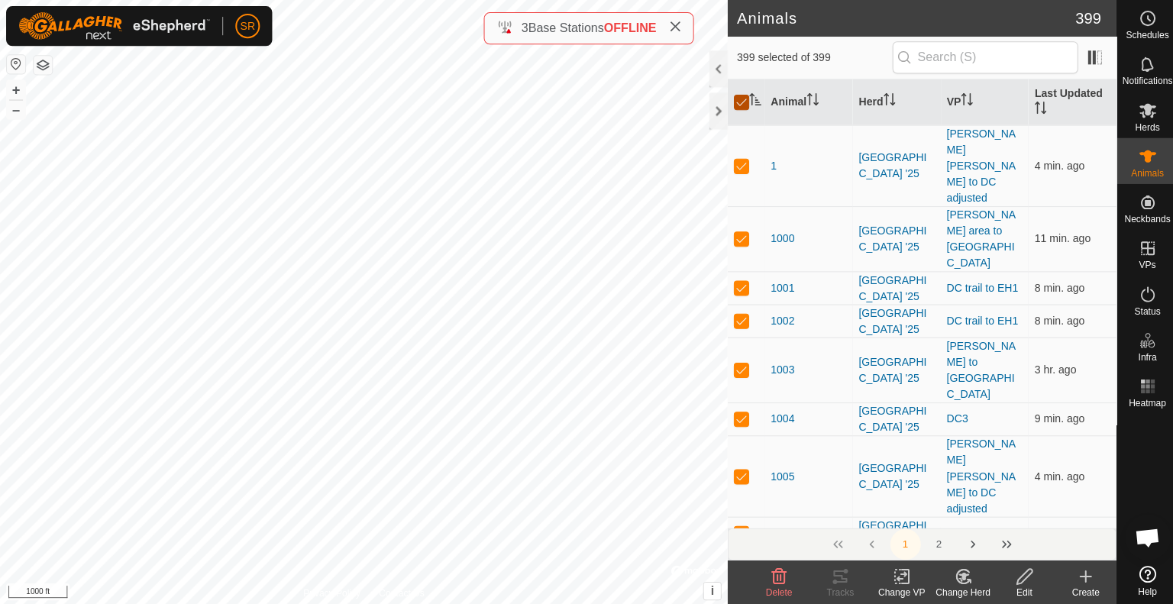
checkbox input "true"
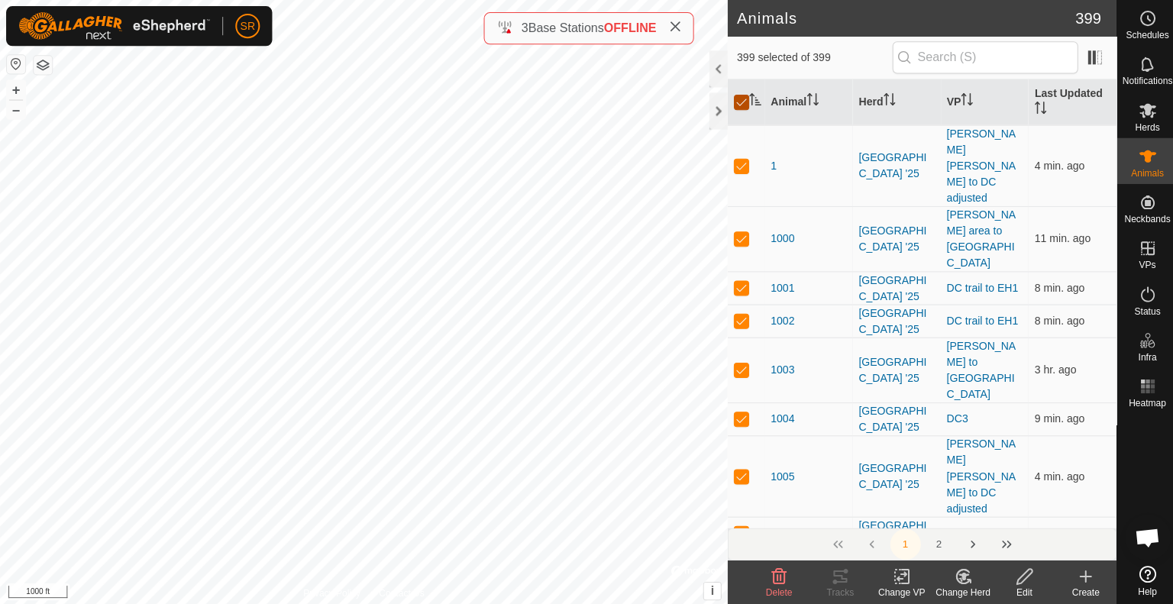
checkbox input "true"
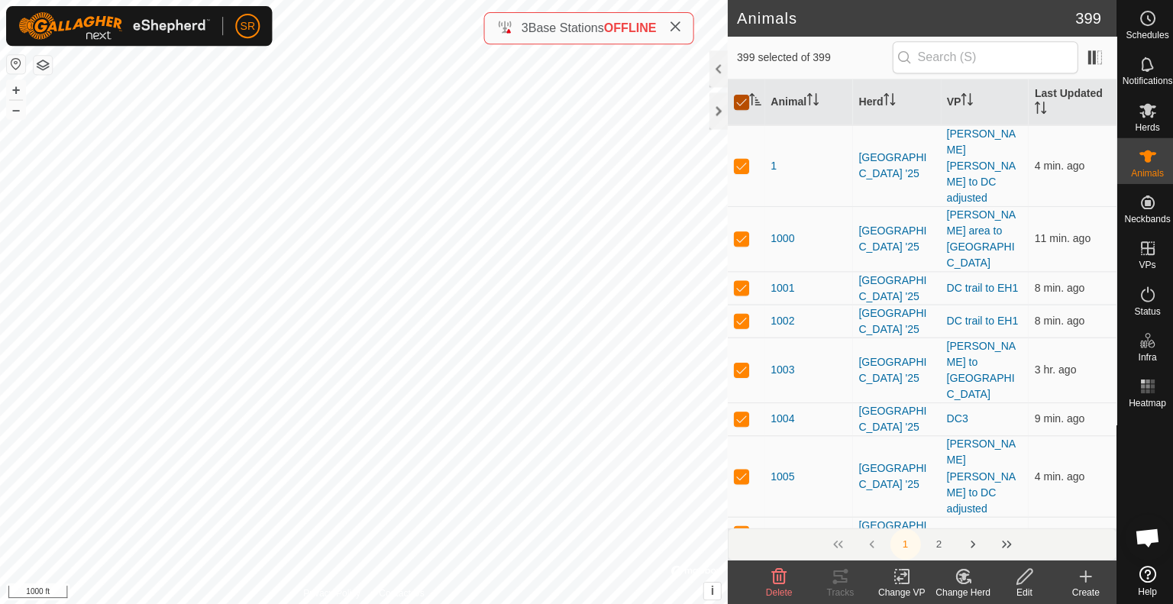
checkbox input "true"
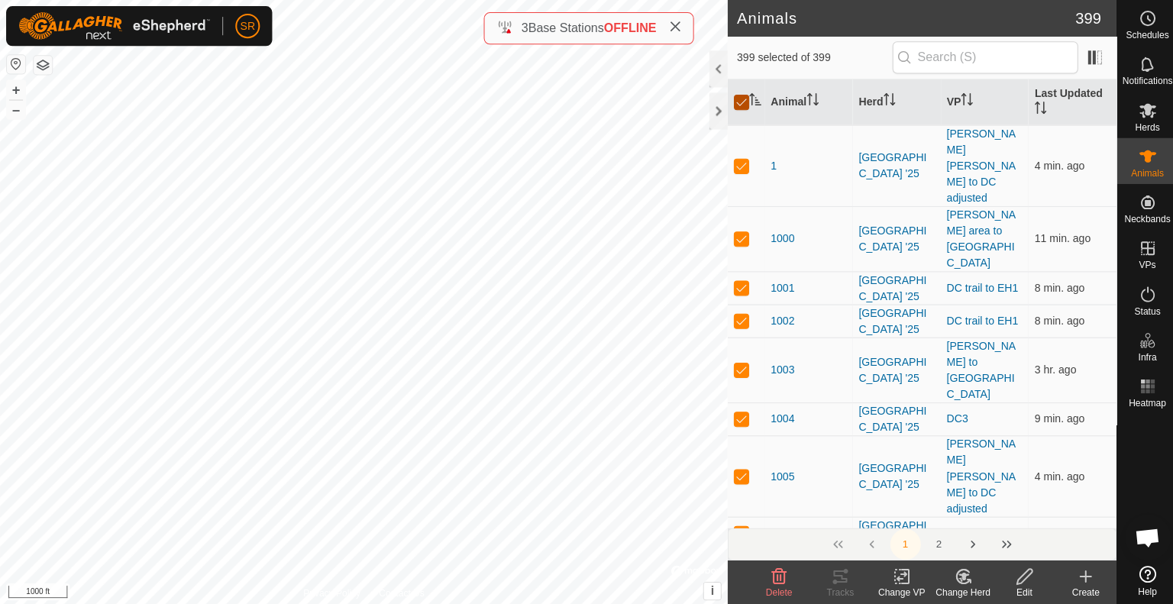
checkbox input "true"
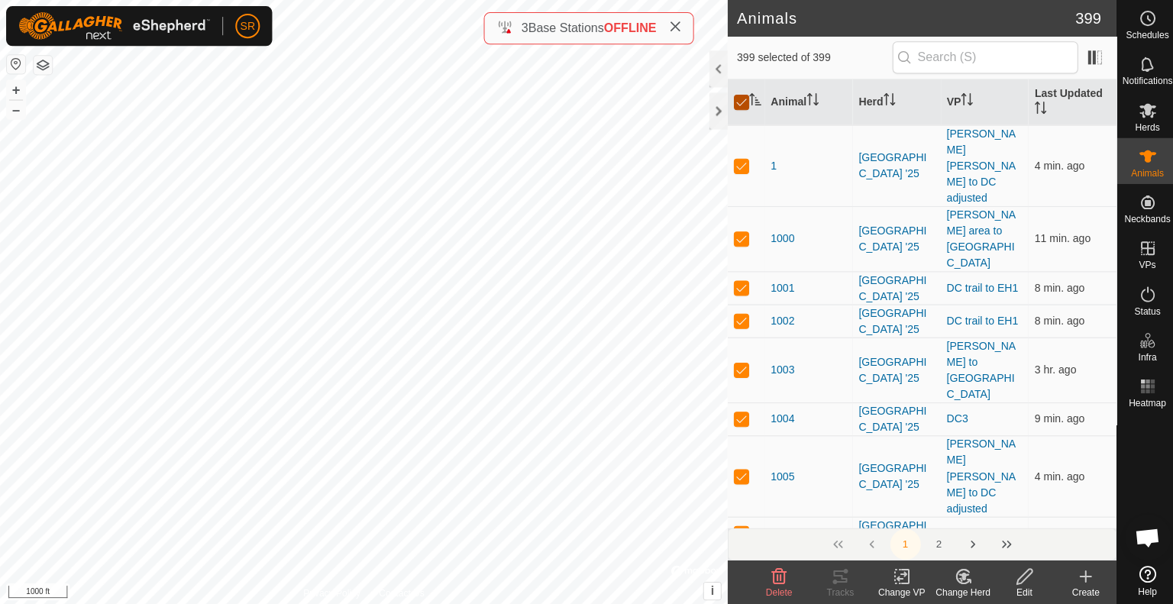
checkbox input "true"
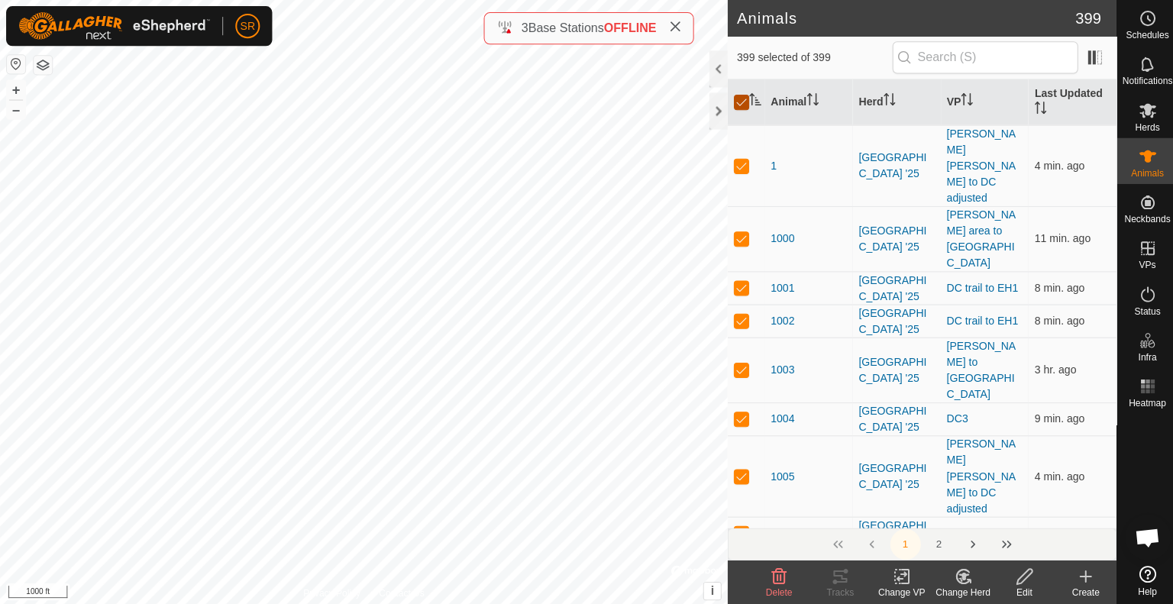
checkbox input "true"
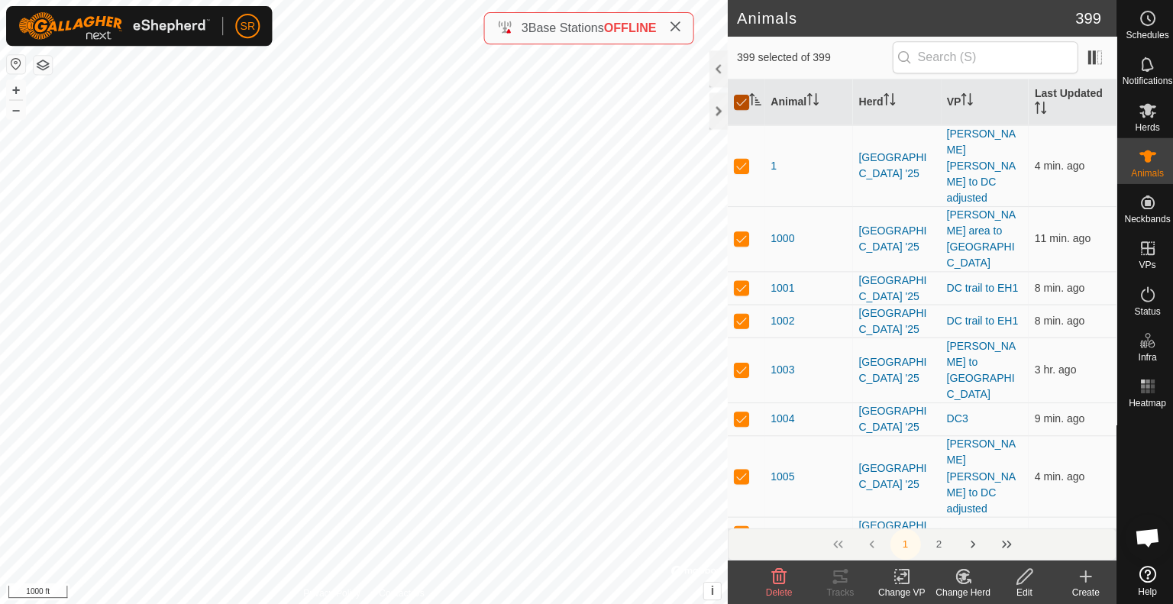
checkbox input "true"
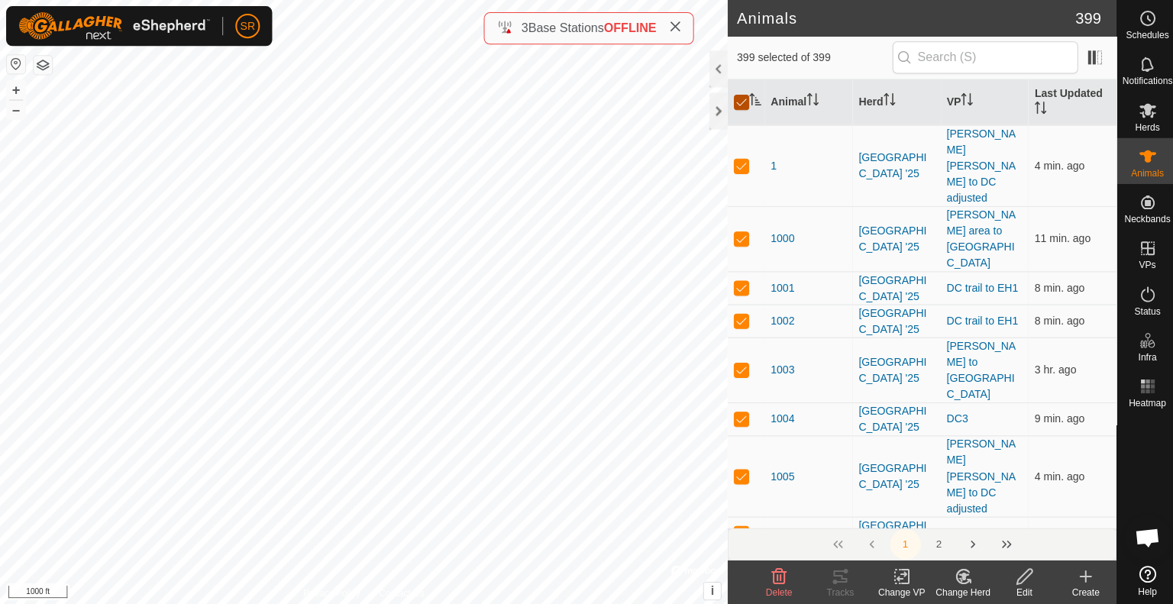
checkbox input "true"
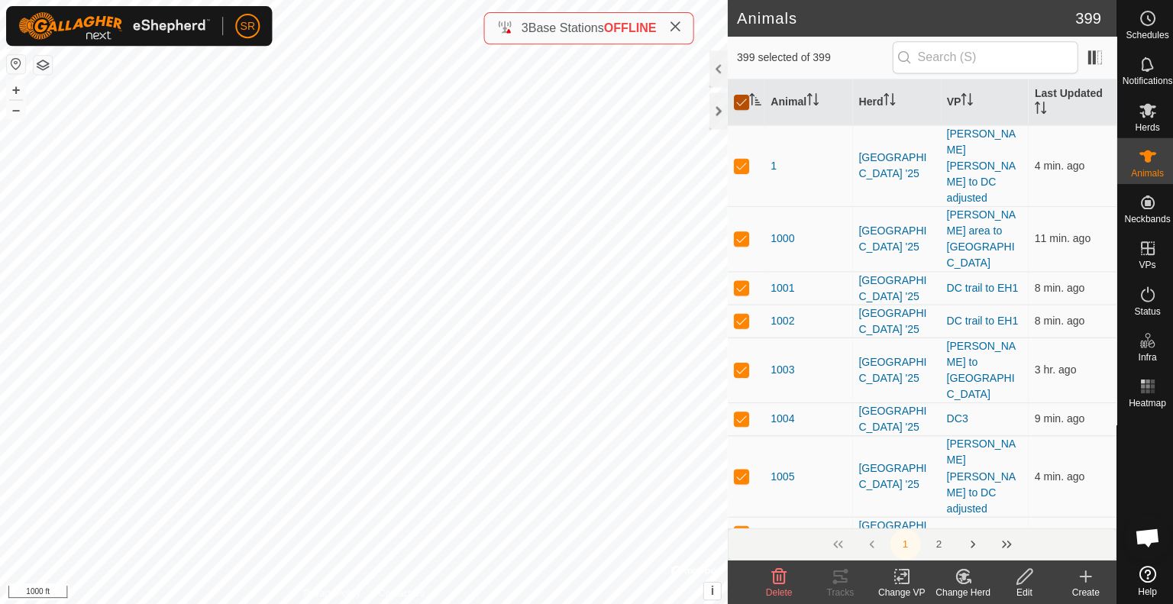
click at [735, 104] on input "checkbox" at bounding box center [738, 102] width 15 height 15
checkbox input "false"
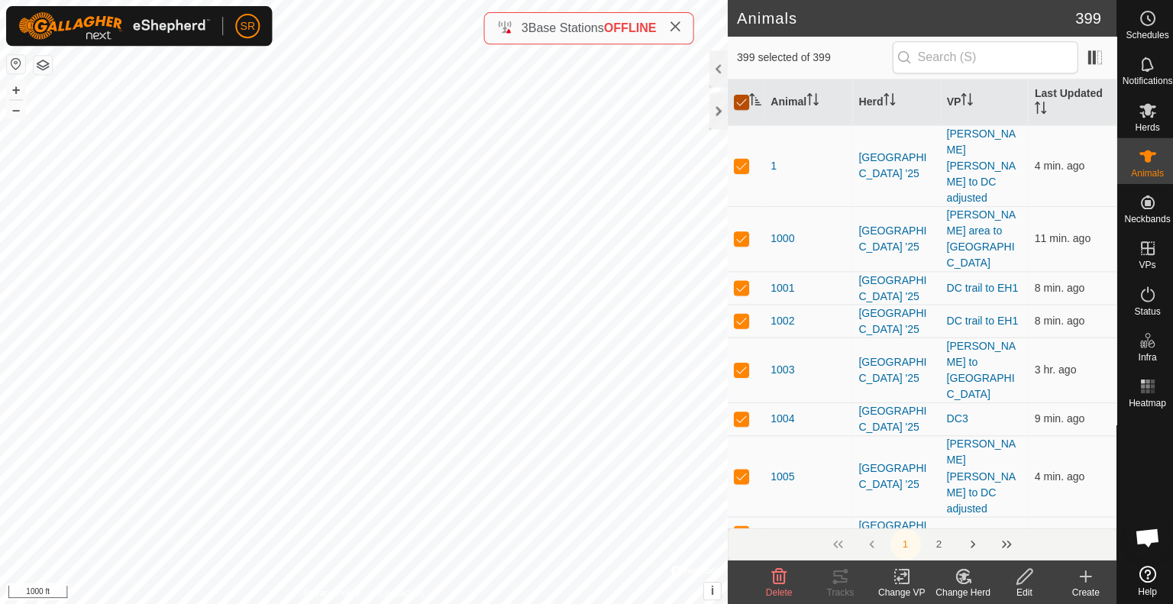
checkbox input "false"
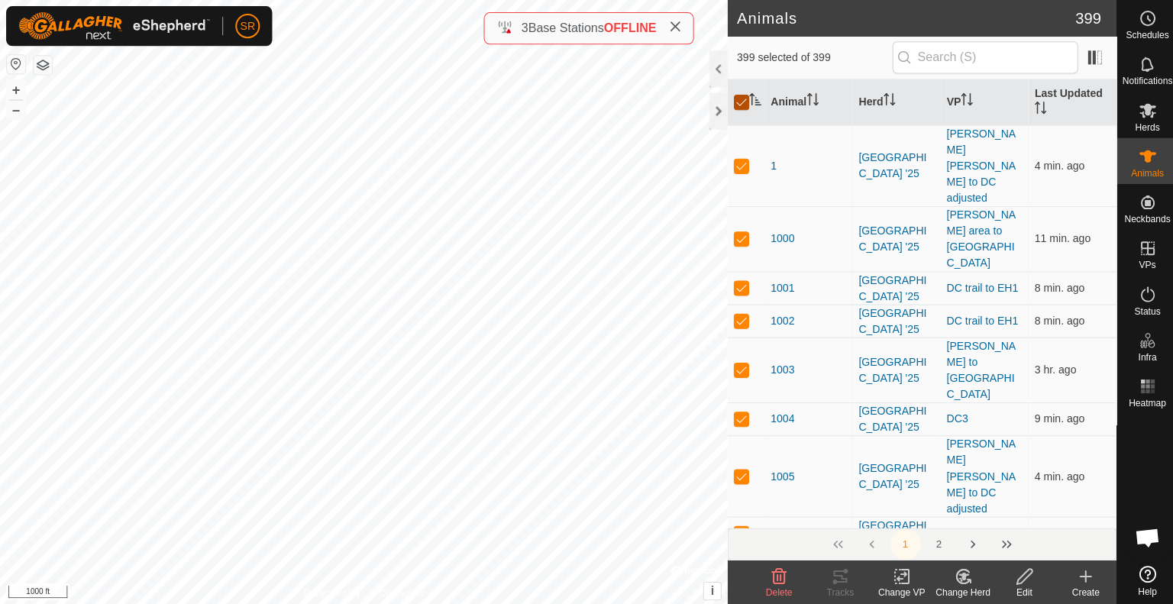
checkbox input "false"
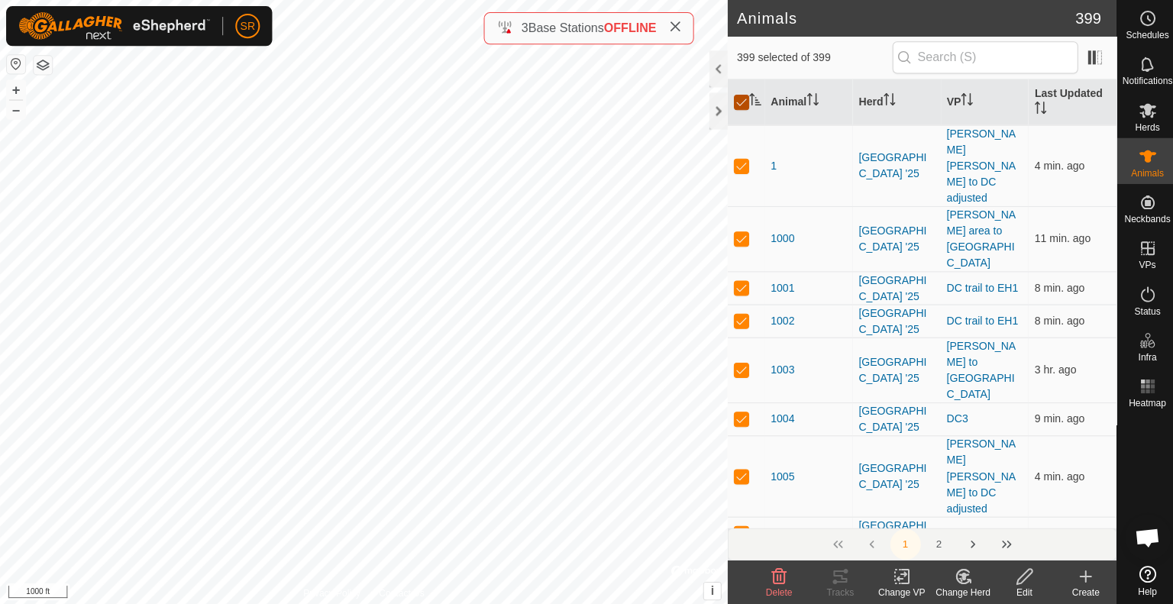
checkbox input "false"
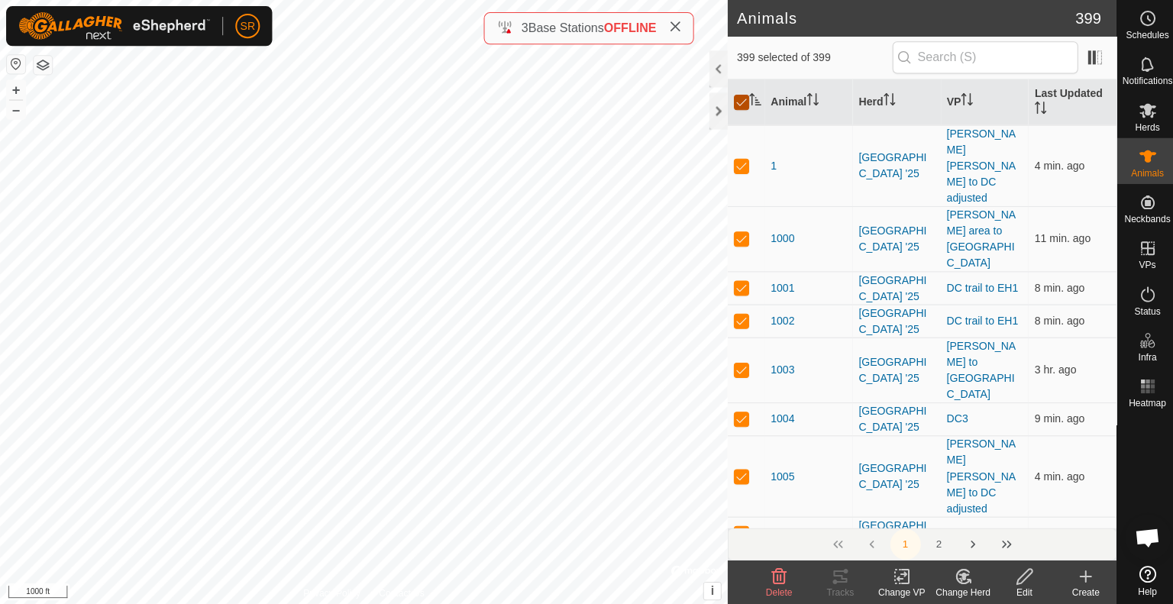
checkbox input "false"
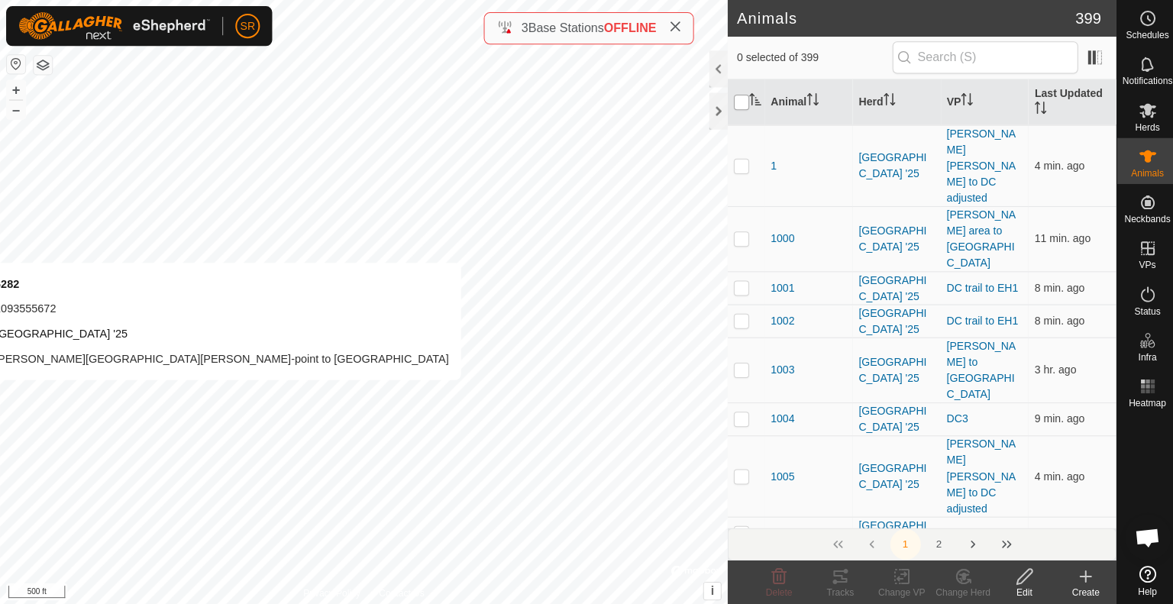
click at [209, 394] on div "6282 2093555672 [GEOGRAPHIC_DATA] '25 [PERSON_NAME][GEOGRAPHIC_DATA][PERSON_NAM…" at bounding box center [362, 302] width 725 height 604
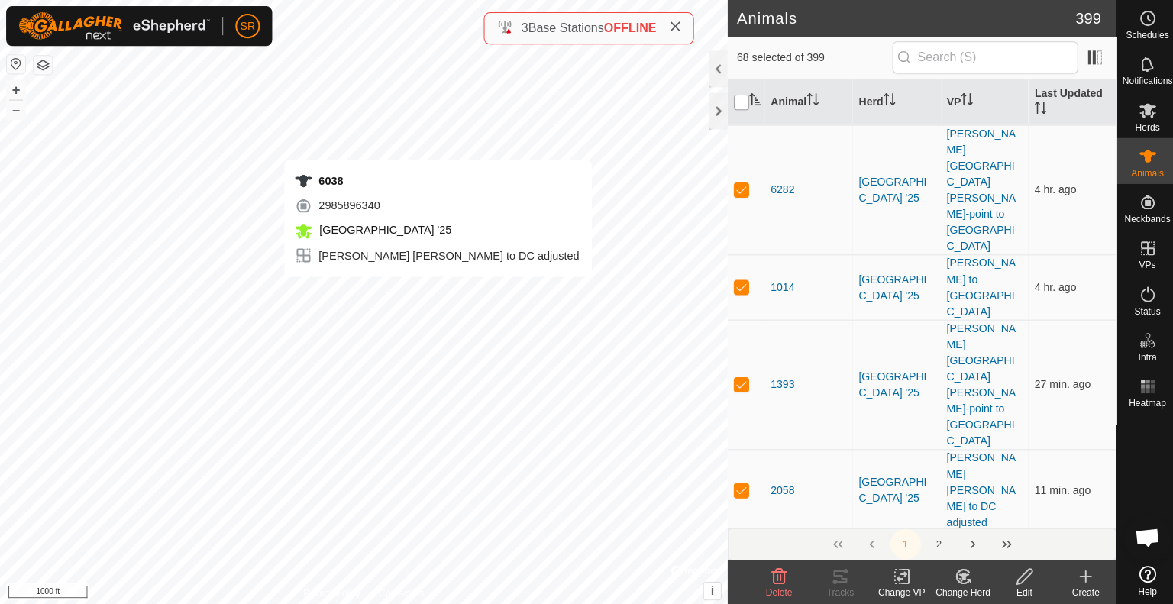
click at [436, 291] on div "6038 2985896340 [GEOGRAPHIC_DATA] '25 [PERSON_NAME][GEOGRAPHIC_DATA][PERSON_NAM…" at bounding box center [362, 302] width 725 height 604
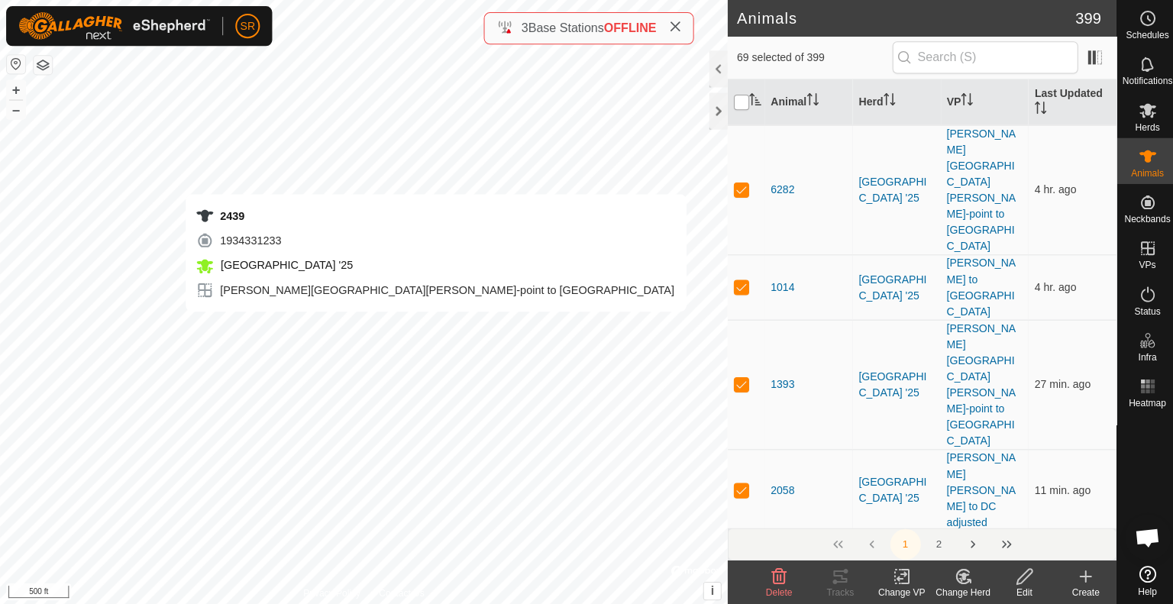
click at [434, 325] on div "2439 1934331233 [GEOGRAPHIC_DATA] '25 [PERSON_NAME][GEOGRAPHIC_DATA][PERSON_NAM…" at bounding box center [362, 302] width 725 height 604
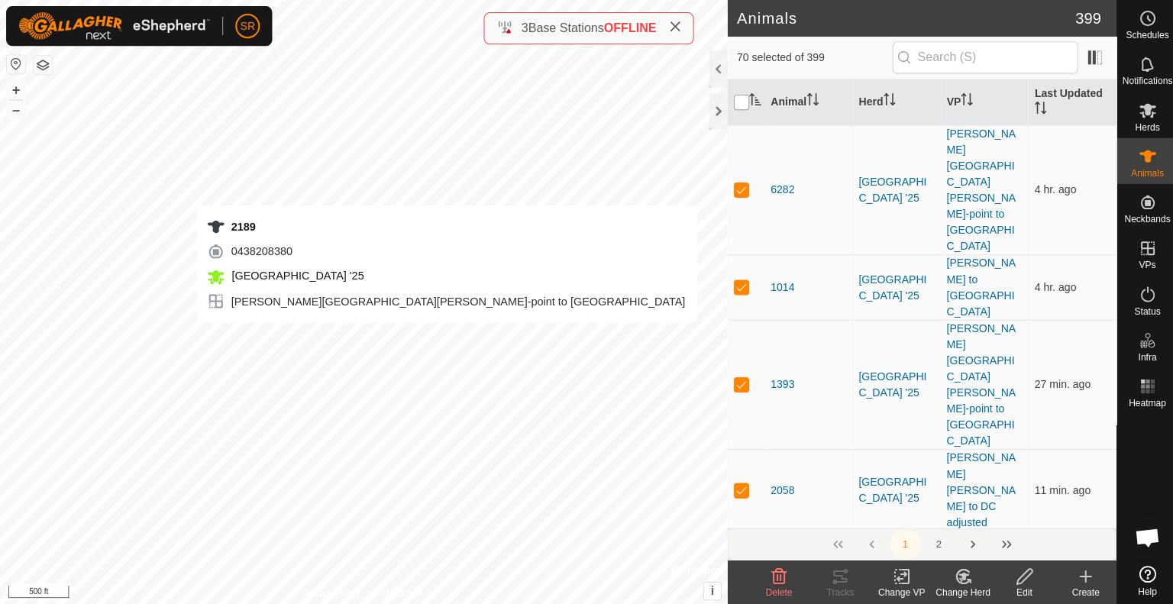
click at [445, 337] on div "2189 0438208380 [GEOGRAPHIC_DATA] '25 [PERSON_NAME][GEOGRAPHIC_DATA][PERSON_NAM…" at bounding box center [362, 302] width 725 height 604
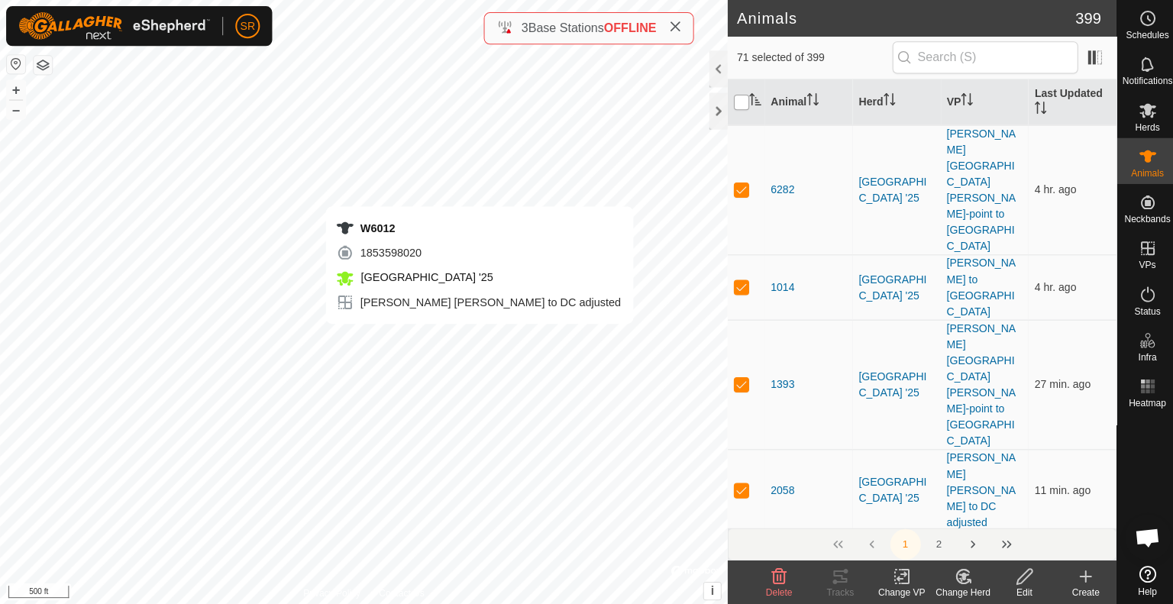
click at [478, 338] on div "W6012 1853598020 [GEOGRAPHIC_DATA] '25 [PERSON_NAME][GEOGRAPHIC_DATA][PERSON_NA…" at bounding box center [362, 302] width 725 height 604
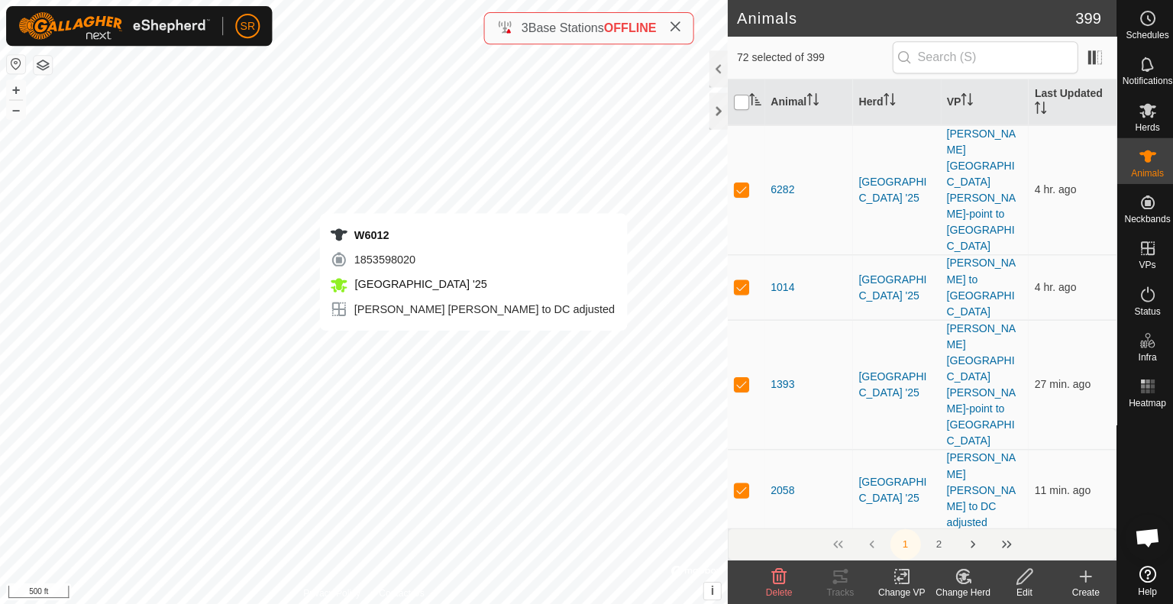
click at [472, 344] on div "W6012 1853598020 [GEOGRAPHIC_DATA] '25 [PERSON_NAME][GEOGRAPHIC_DATA][PERSON_NA…" at bounding box center [362, 302] width 725 height 604
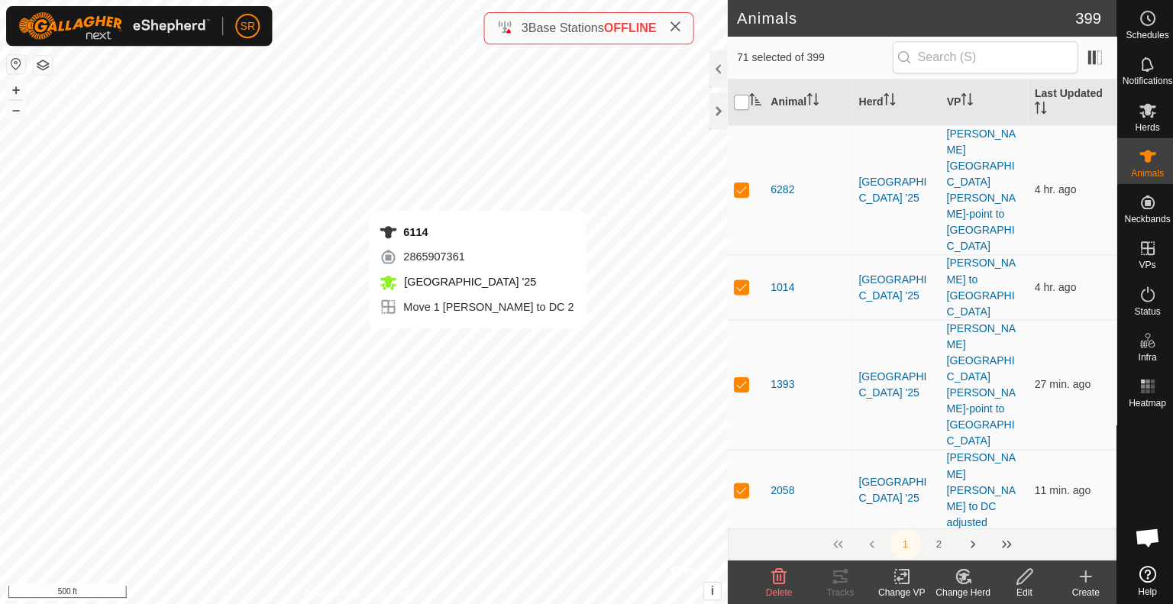
click at [475, 342] on div "6114 2865907361 [GEOGRAPHIC_DATA] '25 Move 1 [PERSON_NAME] to DC 2 + – ⇧ i © Ma…" at bounding box center [362, 302] width 725 height 604
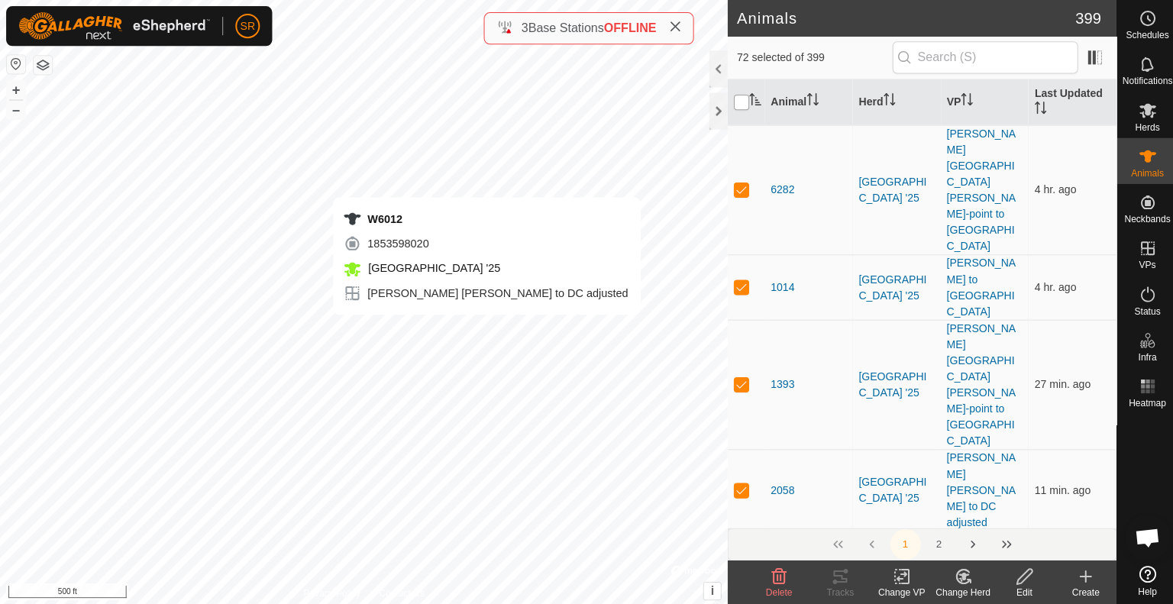
click at [485, 328] on div "W6012 1853598020 [GEOGRAPHIC_DATA] '25 [PERSON_NAME][GEOGRAPHIC_DATA][PERSON_NA…" at bounding box center [362, 302] width 725 height 604
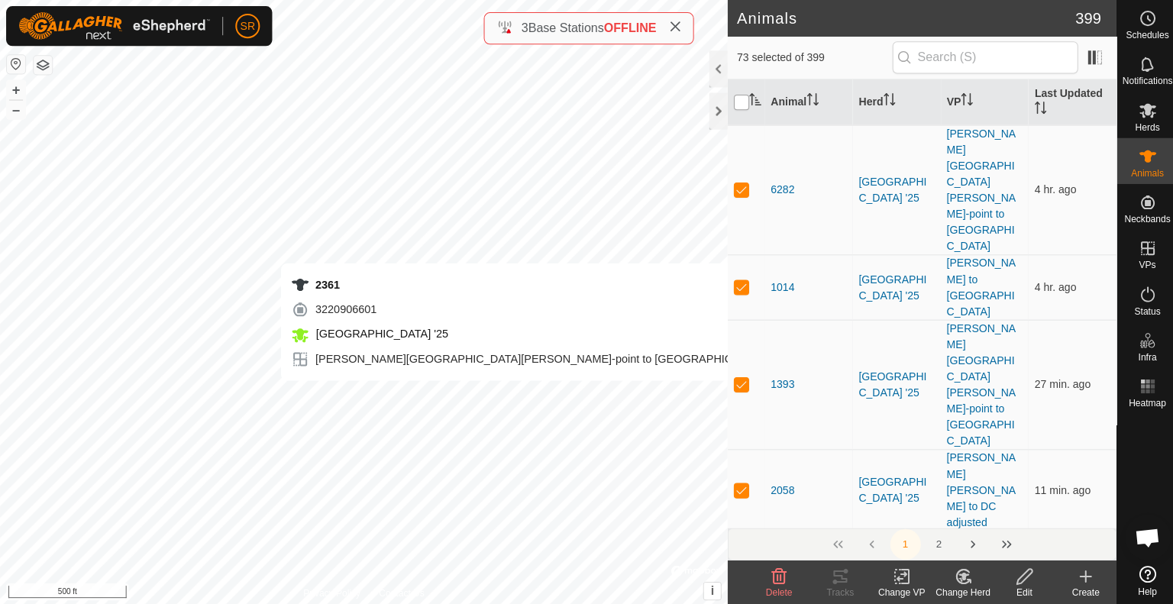
click at [529, 394] on div "2361 3220906601 [GEOGRAPHIC_DATA] '25 [PERSON_NAME][GEOGRAPHIC_DATA][PERSON_NAM…" at bounding box center [362, 302] width 725 height 604
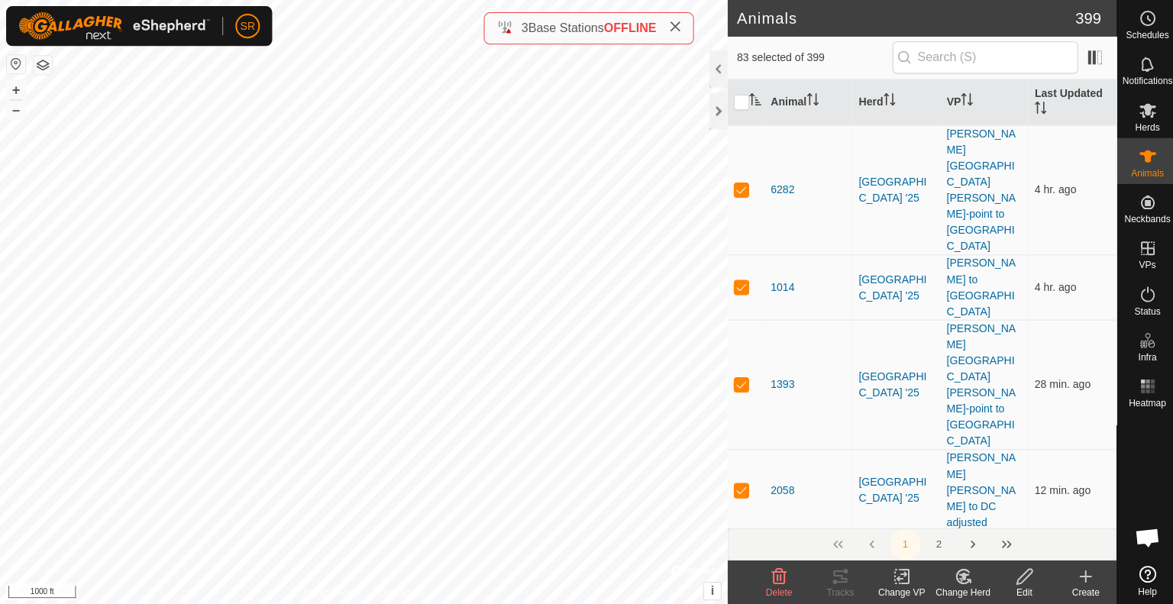
click at [900, 574] on icon at bounding box center [898, 574] width 19 height 18
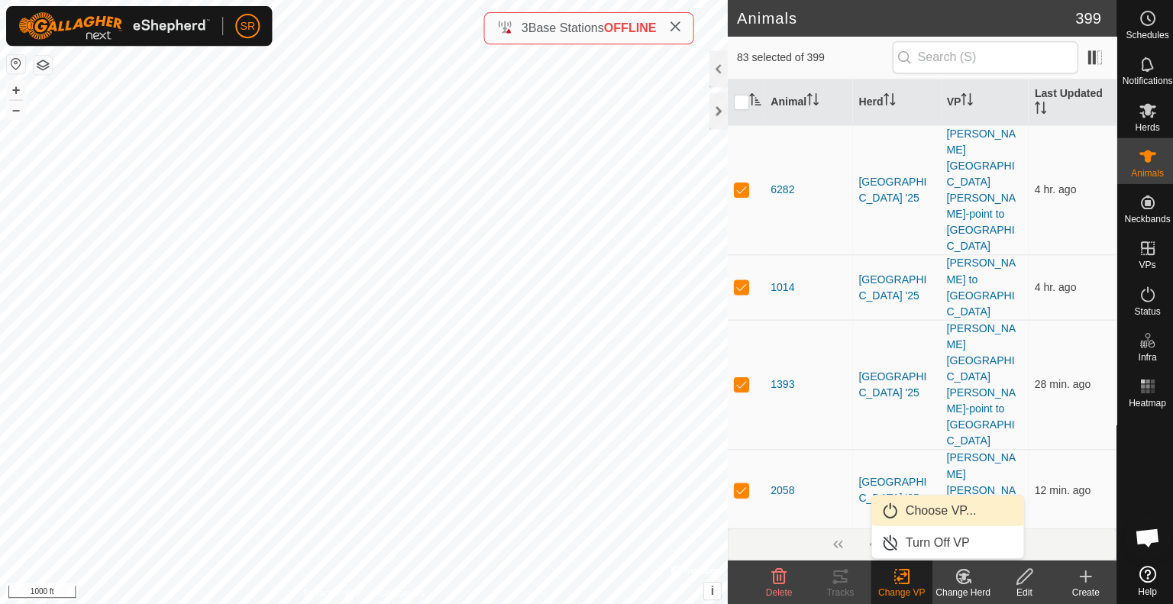
click at [935, 510] on link "Choose VP..." at bounding box center [943, 508] width 151 height 31
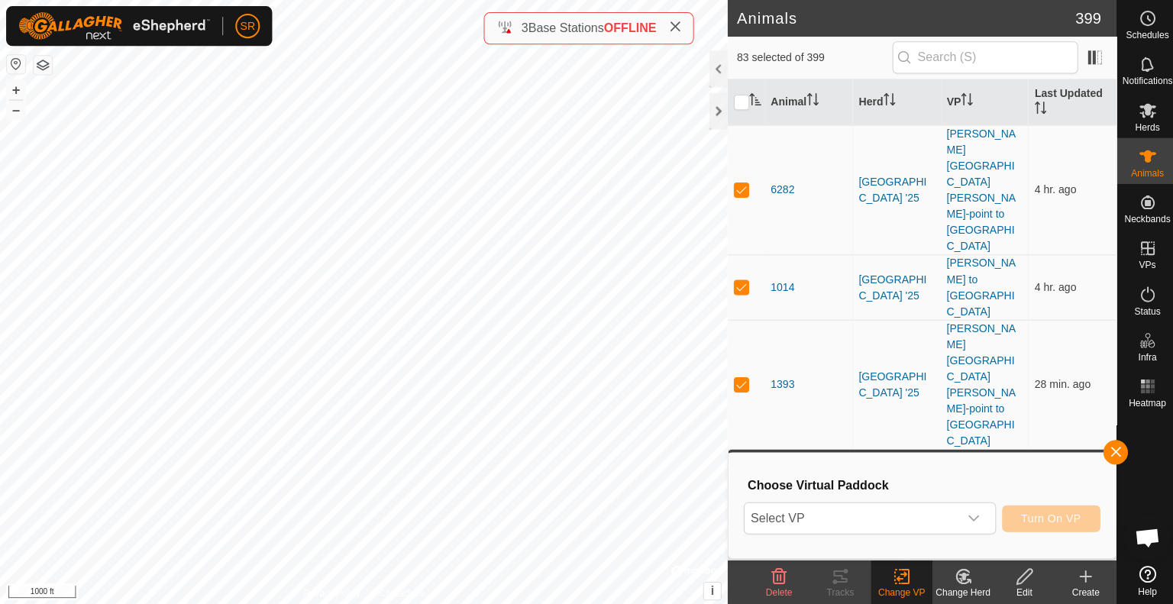
click at [935, 510] on span "Select VP" at bounding box center [847, 516] width 213 height 31
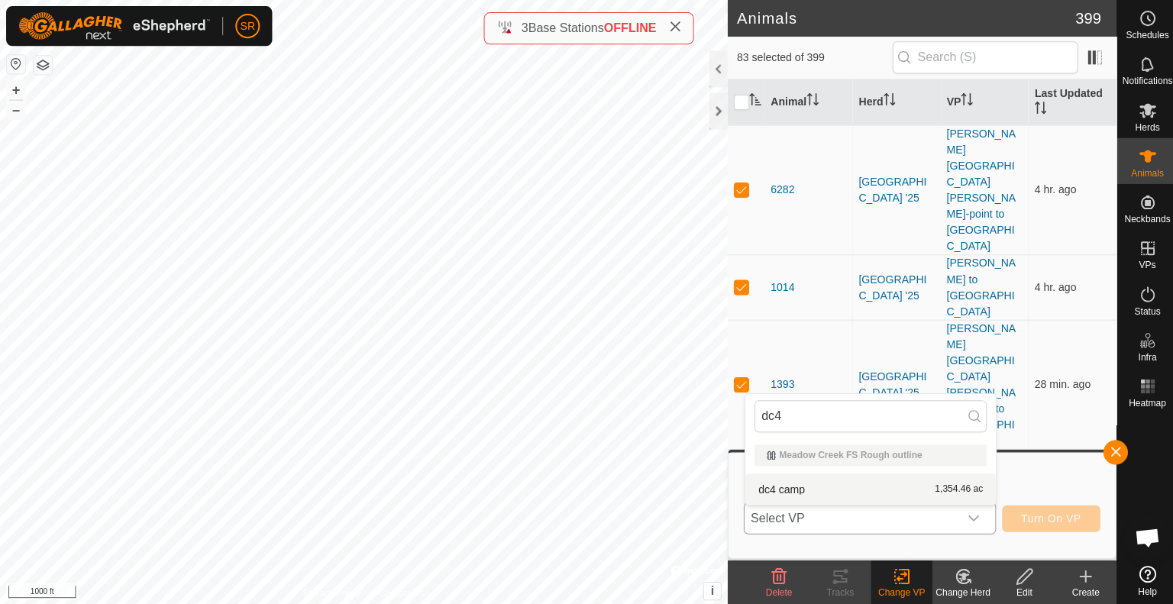
click at [874, 486] on li "dc4 camp 1,354.46 ac" at bounding box center [867, 487] width 250 height 31
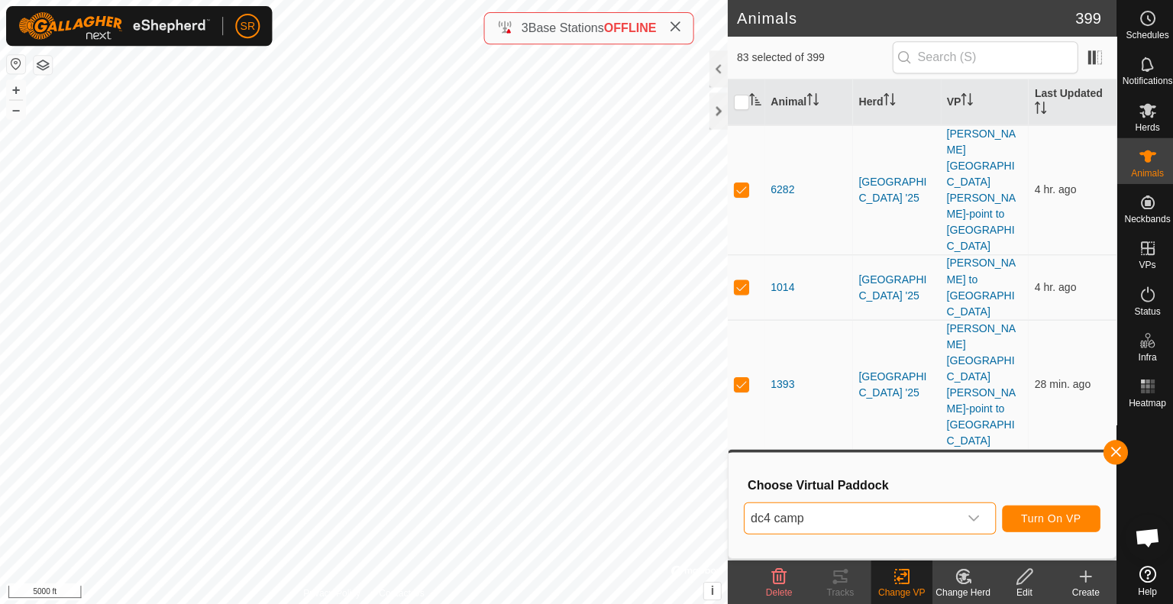
click at [922, 506] on span "dc4 camp" at bounding box center [847, 516] width 213 height 31
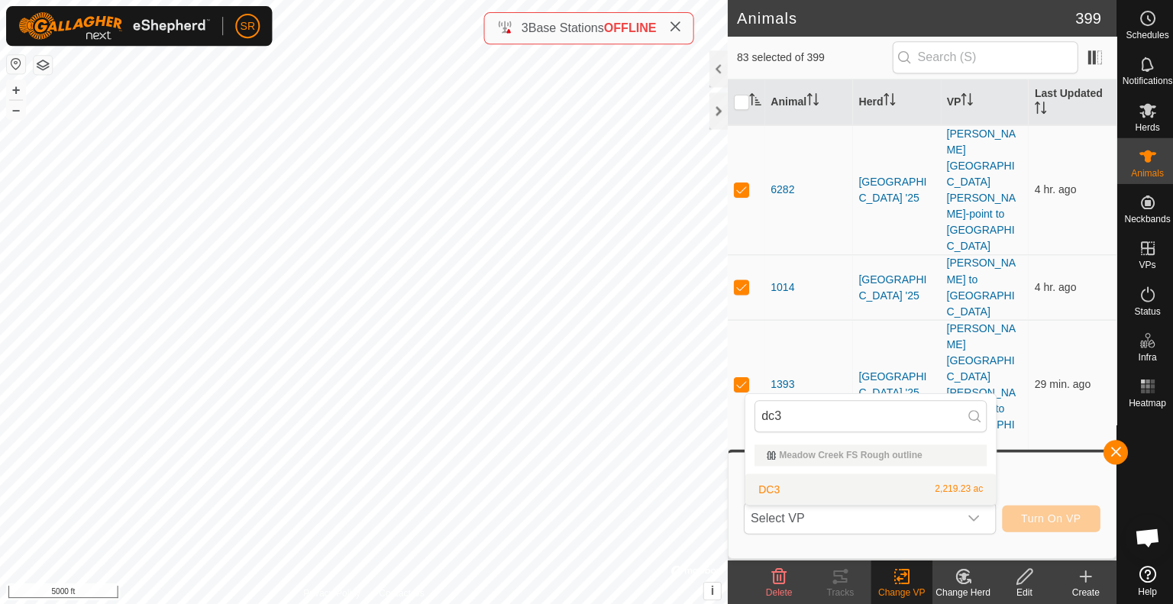
click at [787, 486] on li "DC3 2,219.23 ac" at bounding box center [867, 487] width 250 height 31
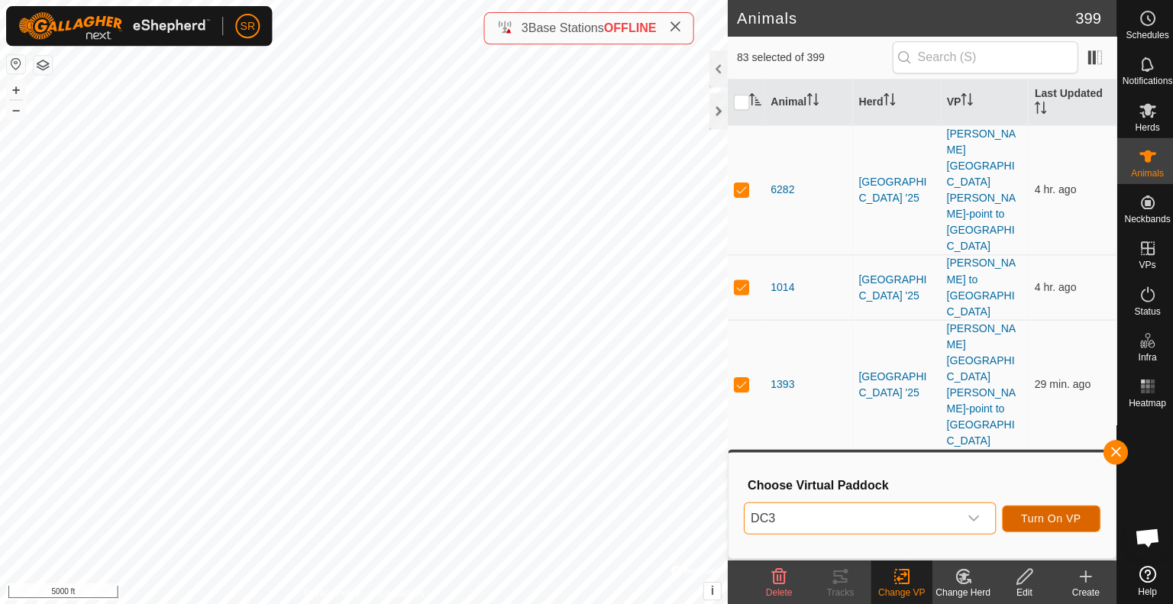
click at [1026, 519] on span "Turn On VP" at bounding box center [1047, 516] width 60 height 12
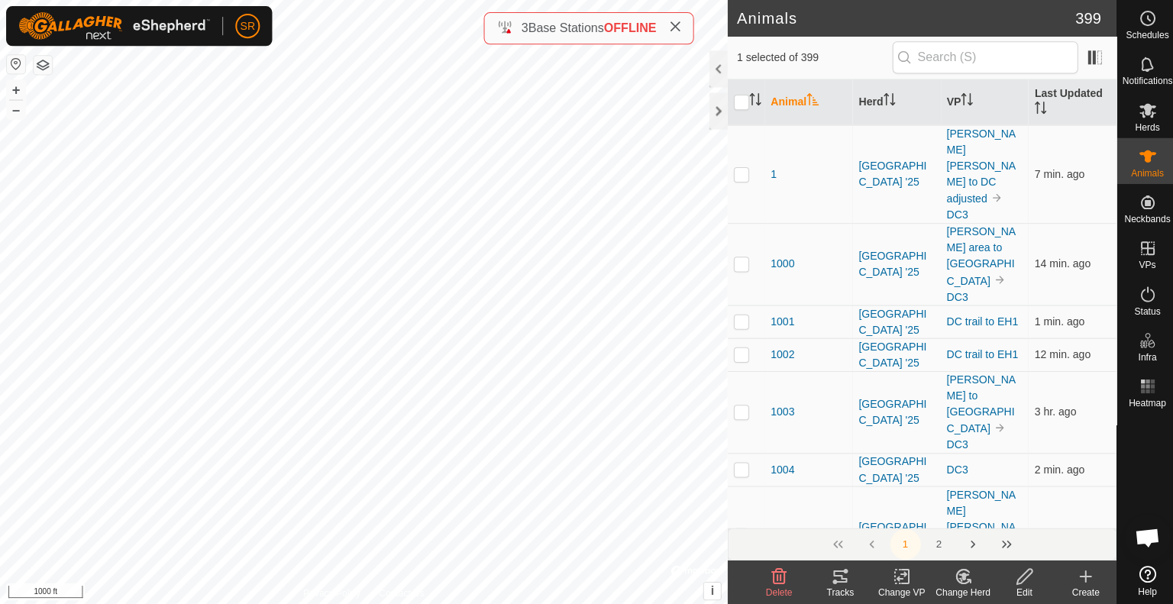
click at [842, 582] on icon at bounding box center [837, 574] width 18 height 18
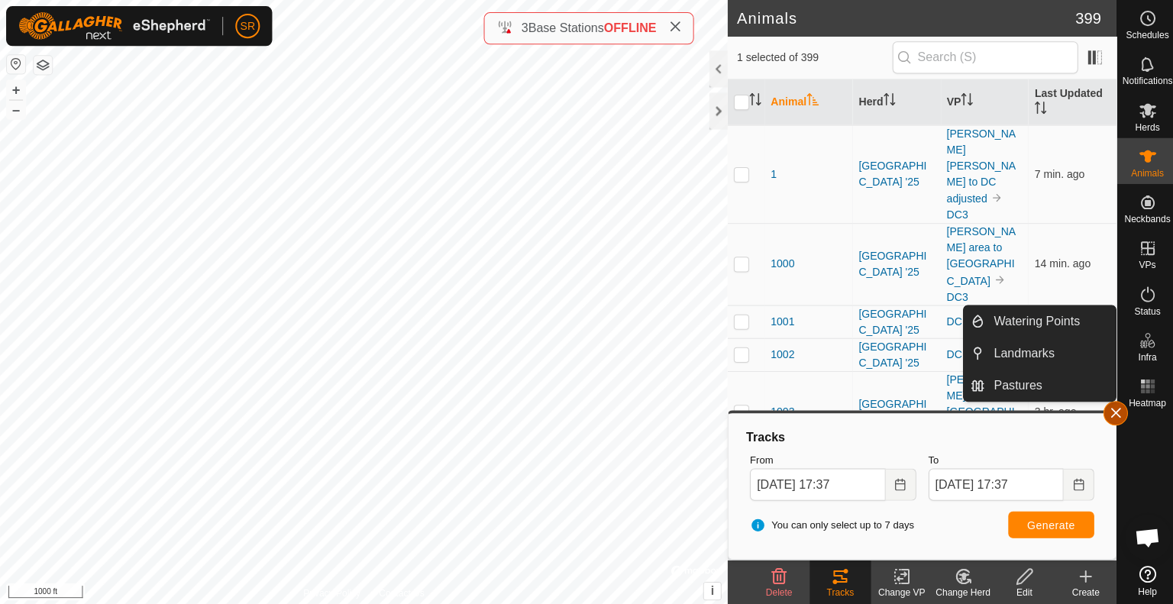
click at [1113, 405] on button "button" at bounding box center [1111, 411] width 24 height 24
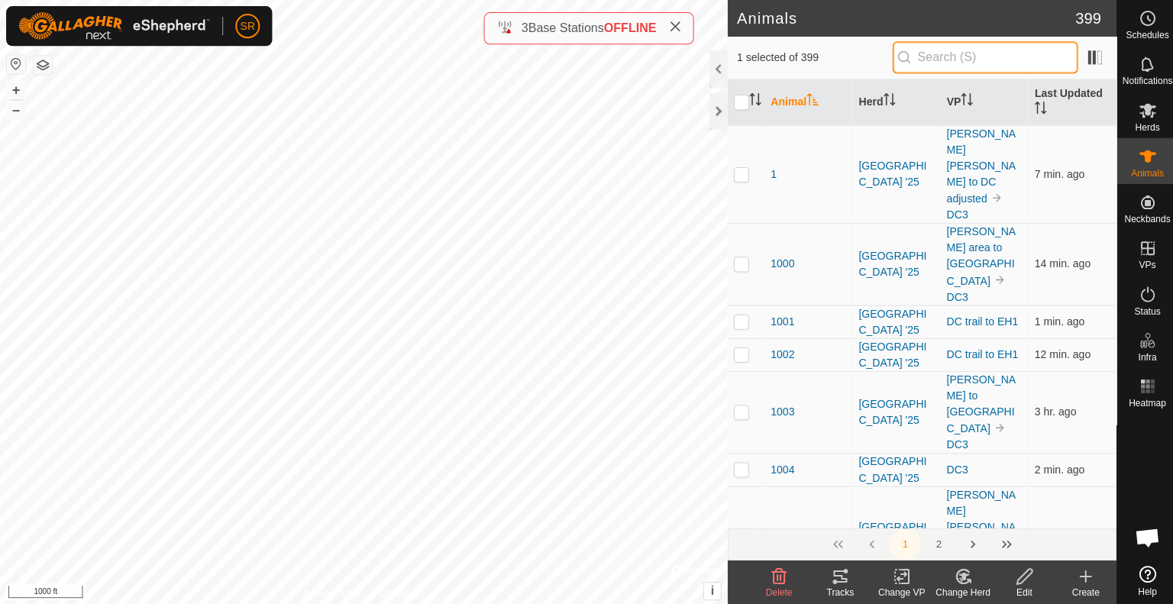
click at [933, 59] on input "text" at bounding box center [981, 57] width 185 height 32
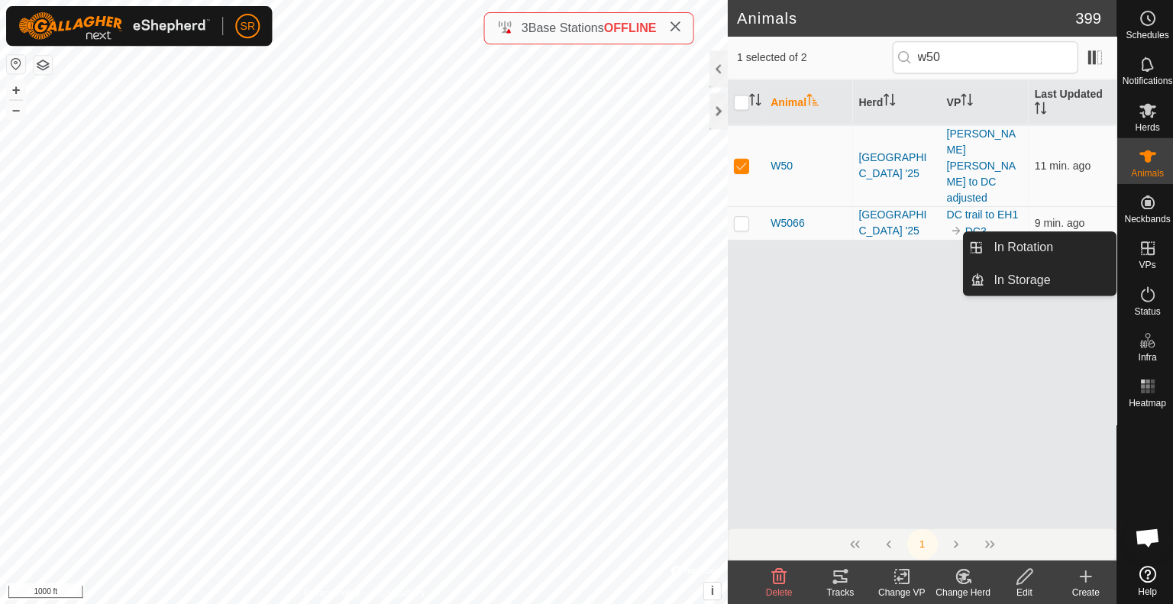
click at [1147, 260] on span "VPs" at bounding box center [1142, 264] width 17 height 9
click at [1099, 250] on link "In Rotation" at bounding box center [1046, 246] width 131 height 31
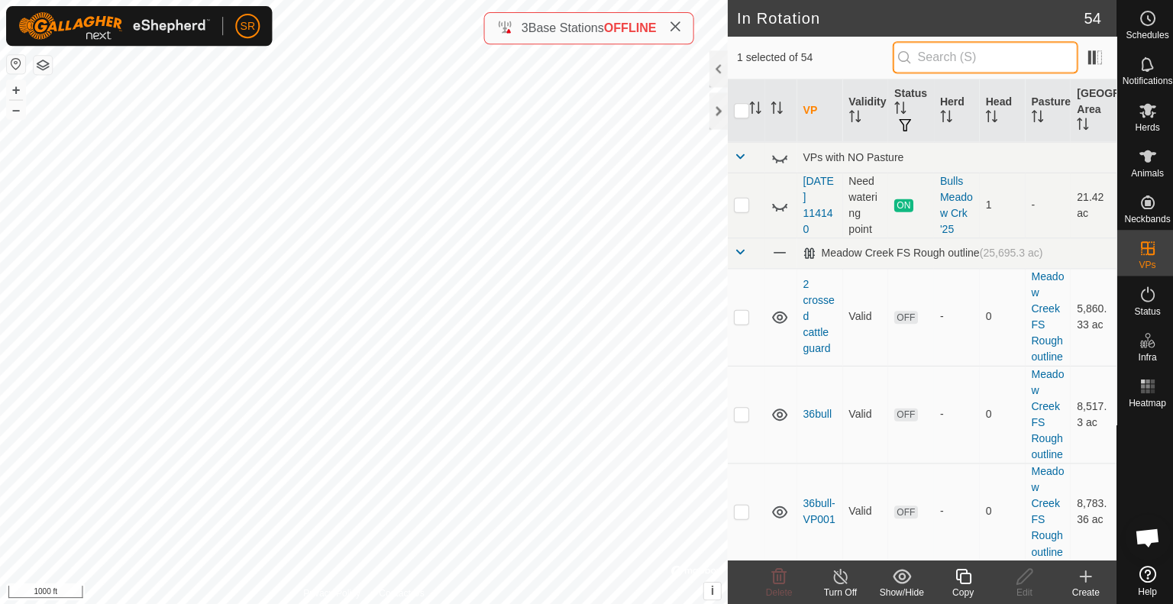
click at [947, 60] on input "text" at bounding box center [981, 57] width 185 height 32
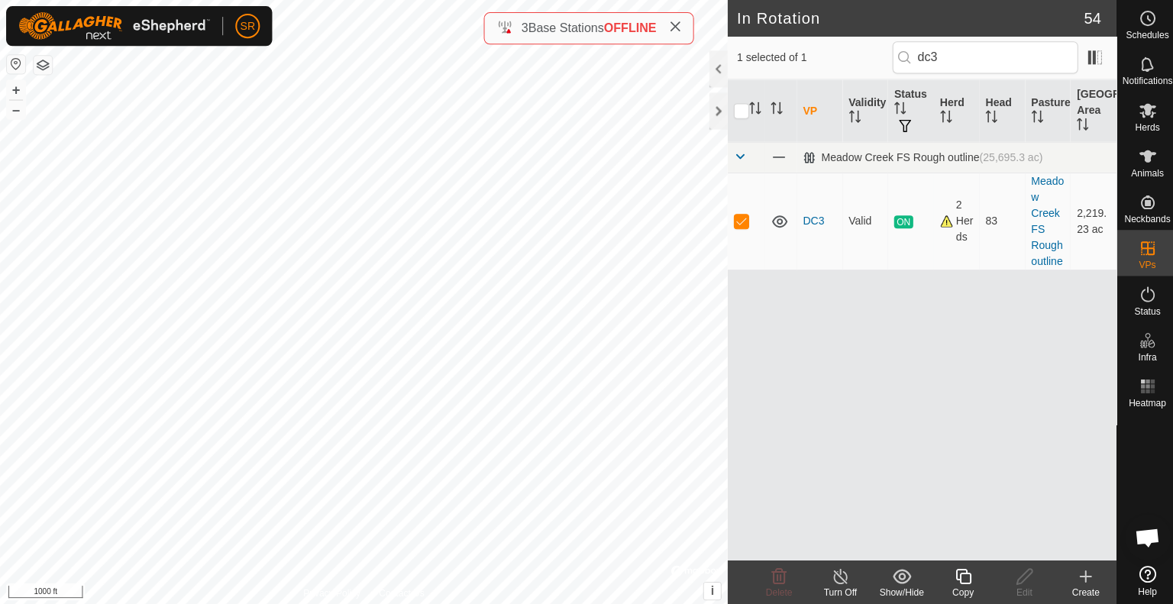
click at [955, 570] on icon at bounding box center [959, 574] width 19 height 18
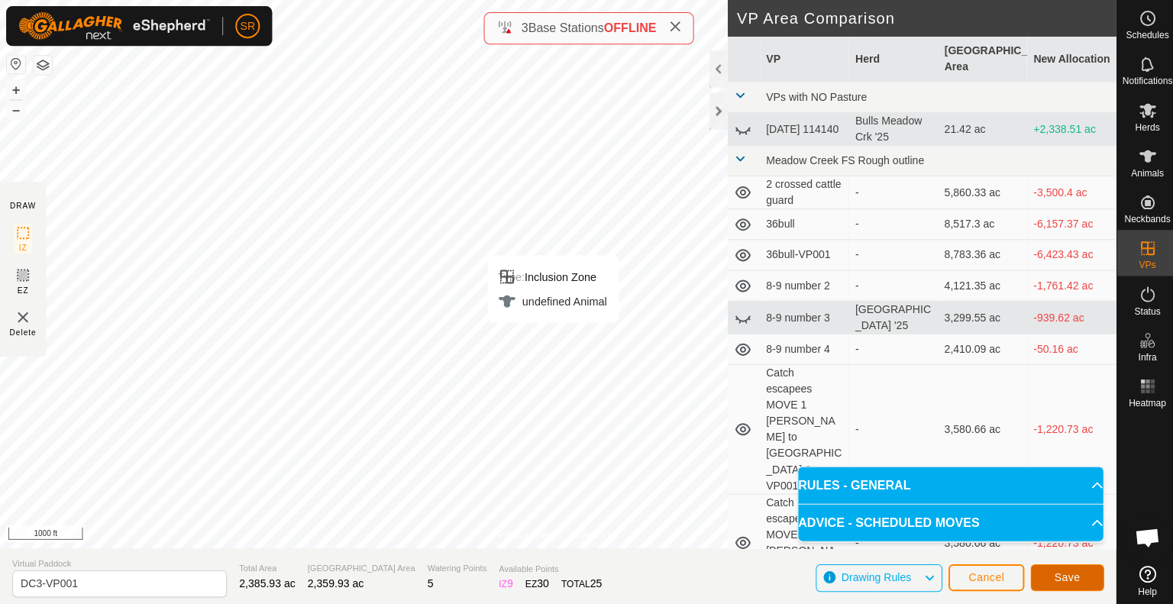
click at [1074, 573] on span "Save" at bounding box center [1063, 575] width 26 height 12
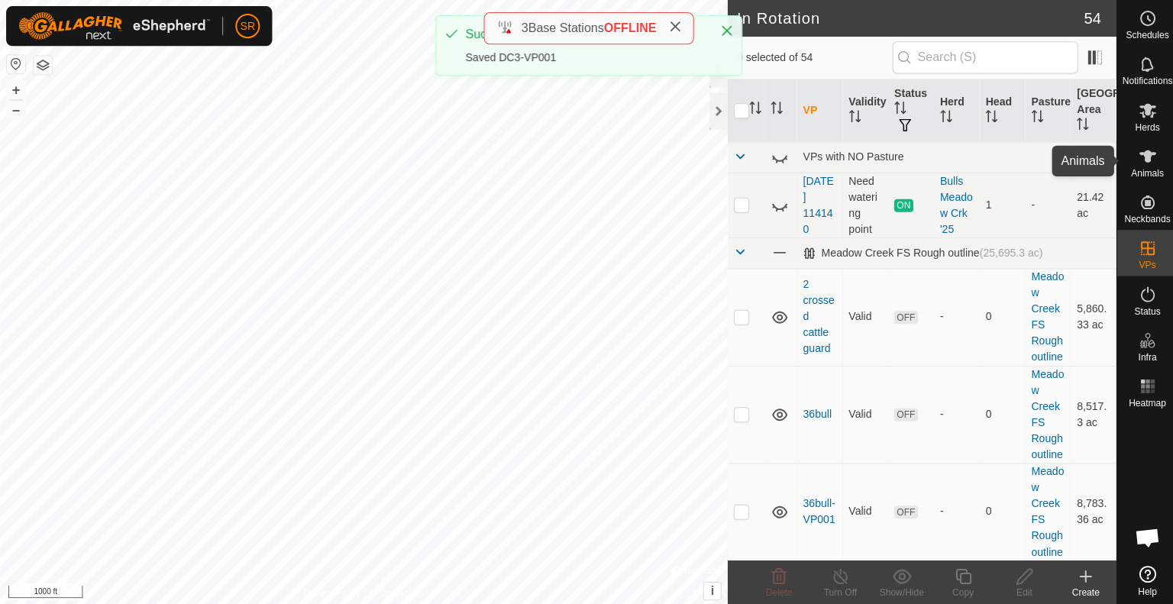
click at [1138, 157] on icon at bounding box center [1143, 156] width 18 height 18
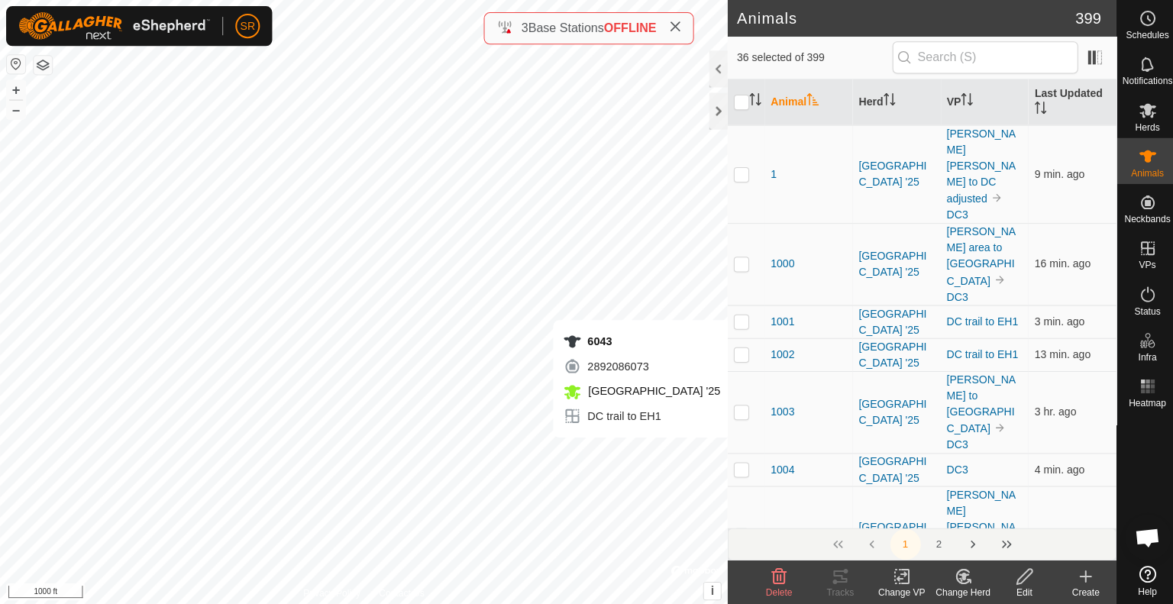
click at [903, 573] on icon at bounding box center [898, 574] width 19 height 18
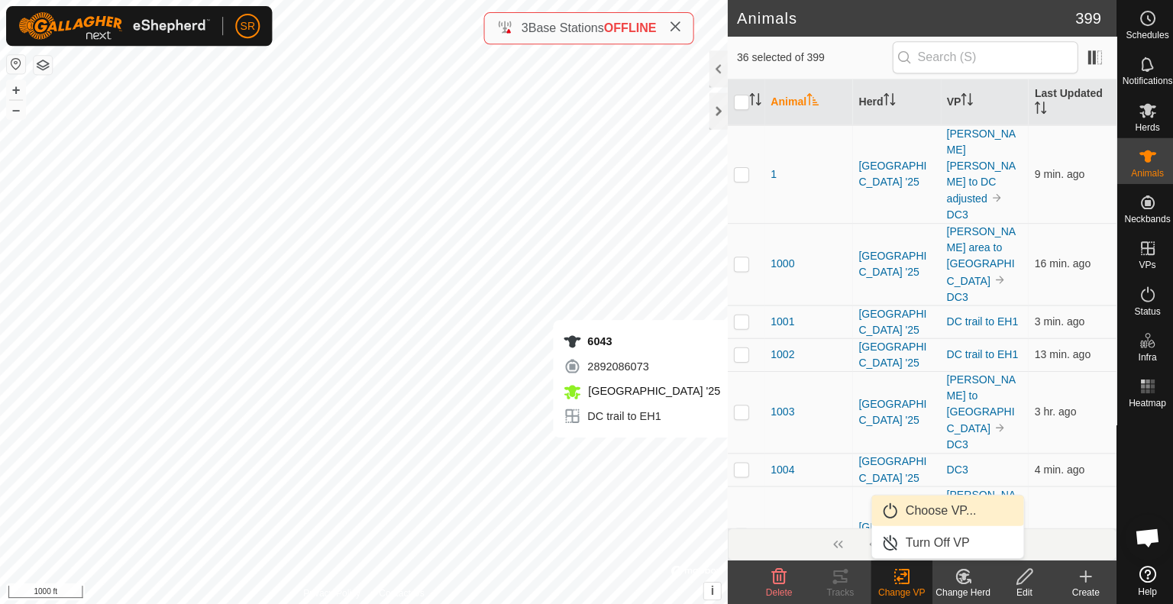
click at [925, 506] on link "Choose VP..." at bounding box center [943, 508] width 151 height 31
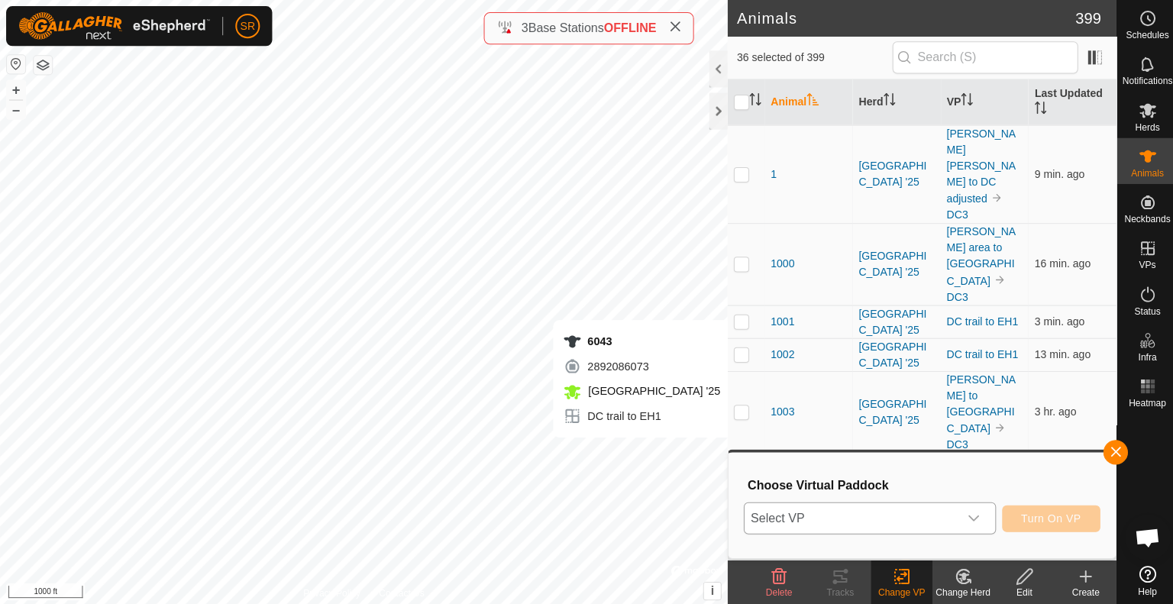
click at [885, 523] on span "Select VP" at bounding box center [847, 516] width 213 height 31
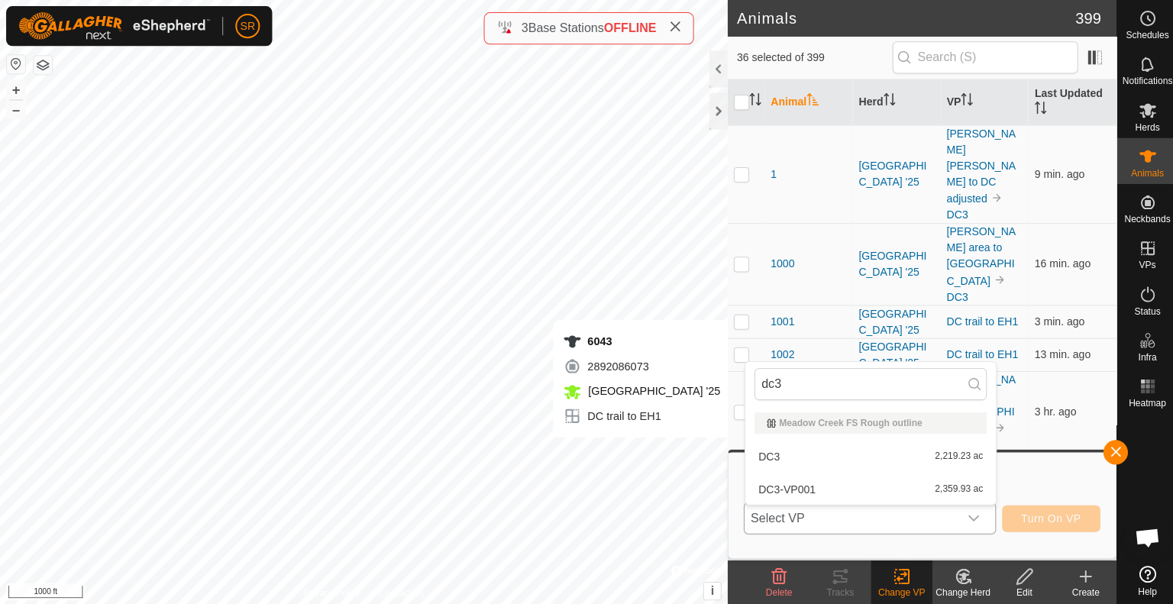
click at [858, 493] on li "DC3-VP001 2,359.93 ac" at bounding box center [867, 487] width 250 height 31
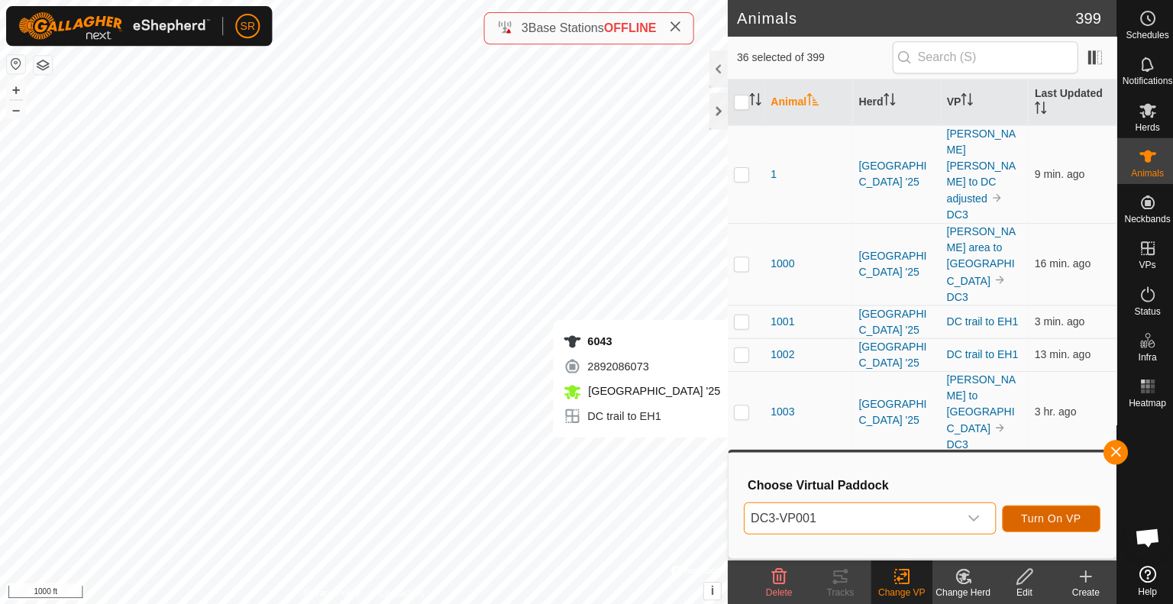
click at [1061, 517] on span "Turn On VP" at bounding box center [1047, 516] width 60 height 12
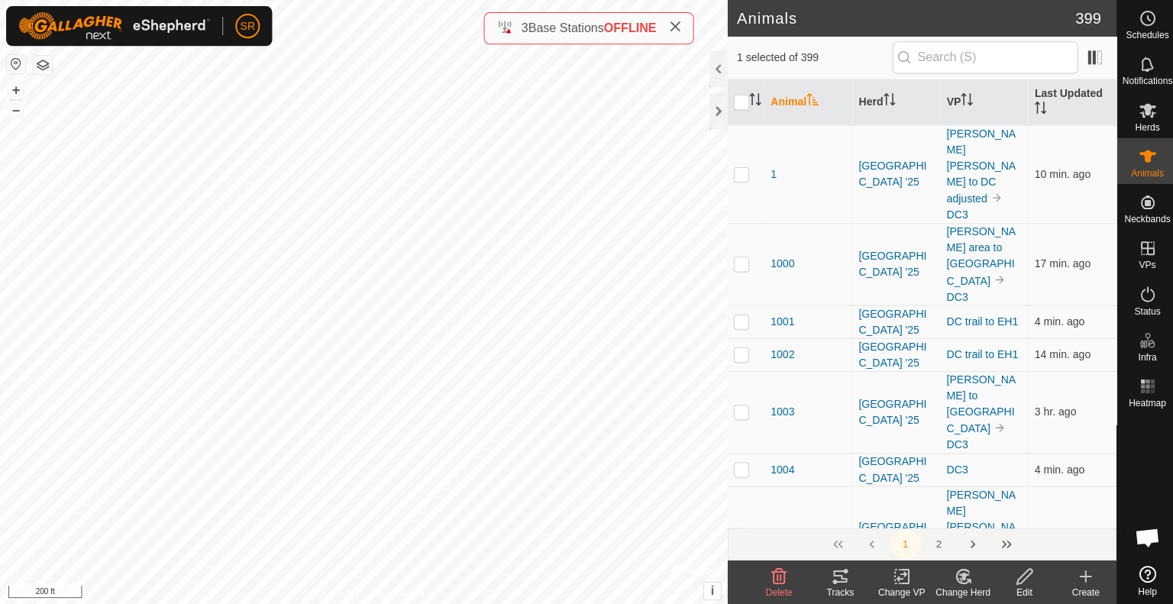
click at [837, 577] on icon at bounding box center [837, 574] width 18 height 18
